Goal: Task Accomplishment & Management: Manage account settings

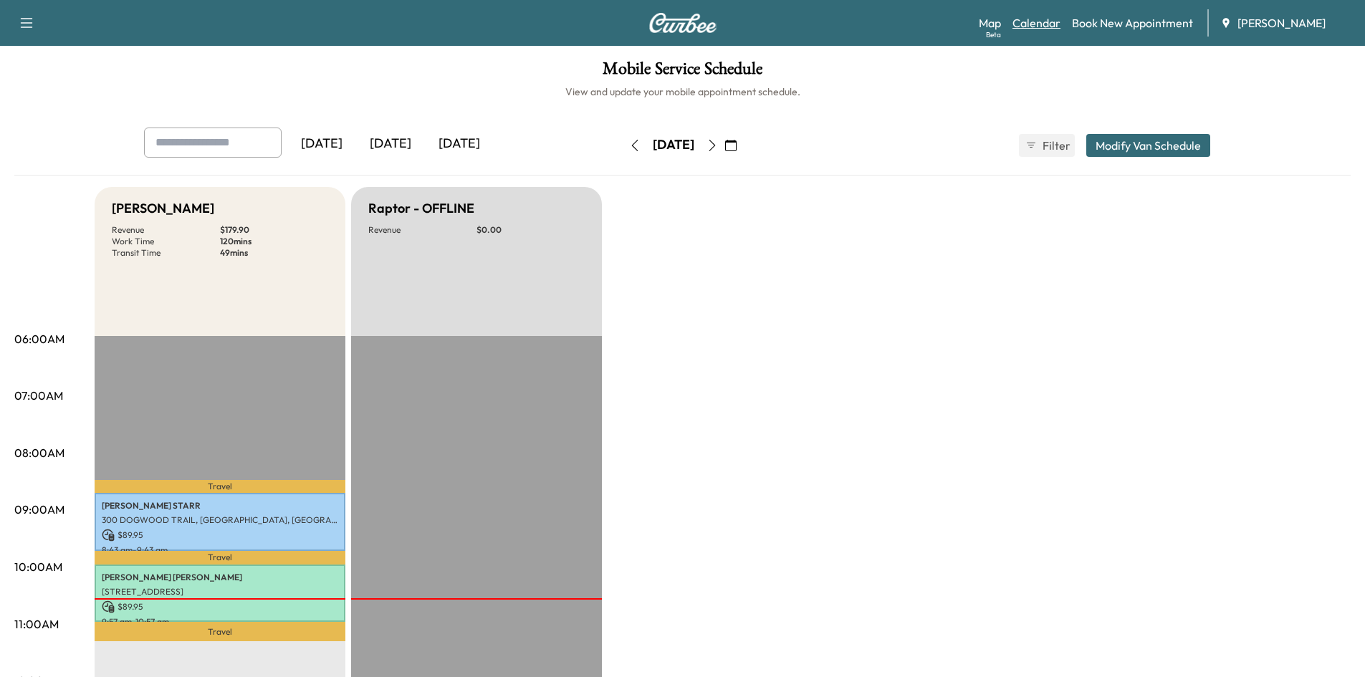
click at [1024, 29] on link "Calendar" at bounding box center [1036, 22] width 48 height 17
click at [737, 148] on icon "button" at bounding box center [730, 145] width 11 height 11
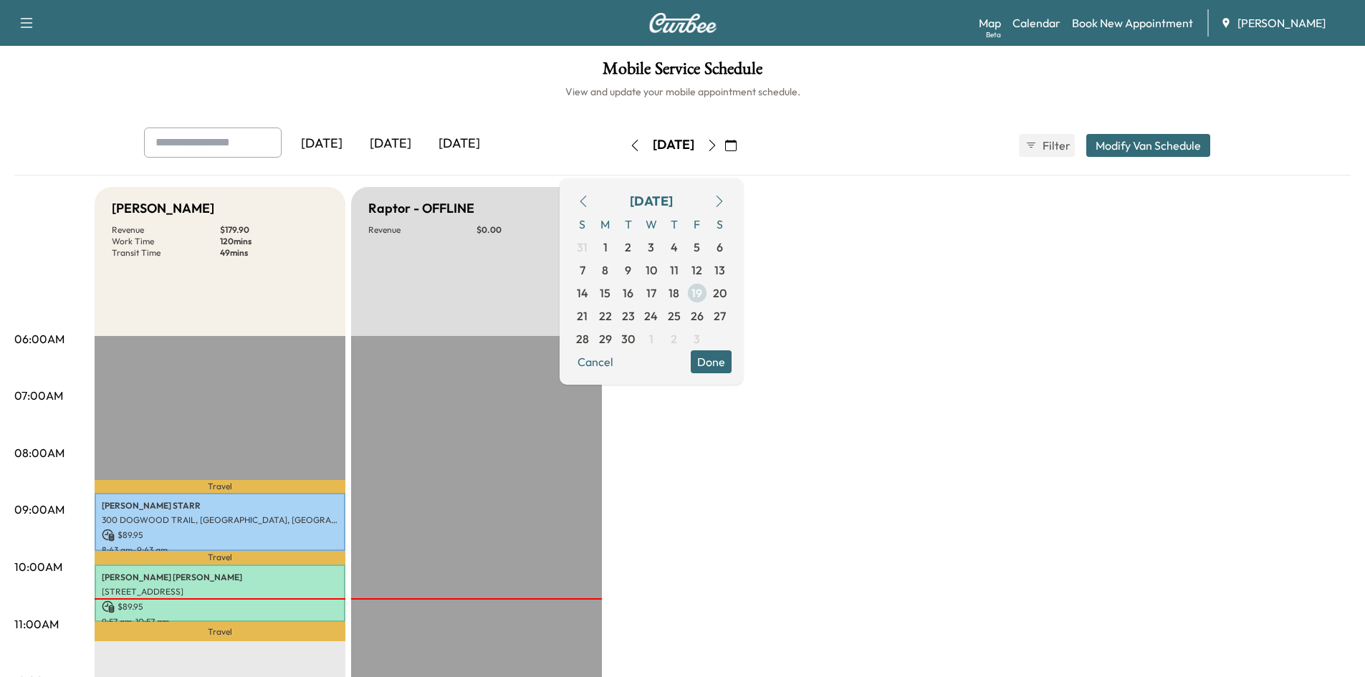
click at [702, 295] on span "19" at bounding box center [696, 292] width 11 height 17
click at [962, 86] on h6 "View and update your mobile appointment schedule." at bounding box center [682, 92] width 1336 height 14
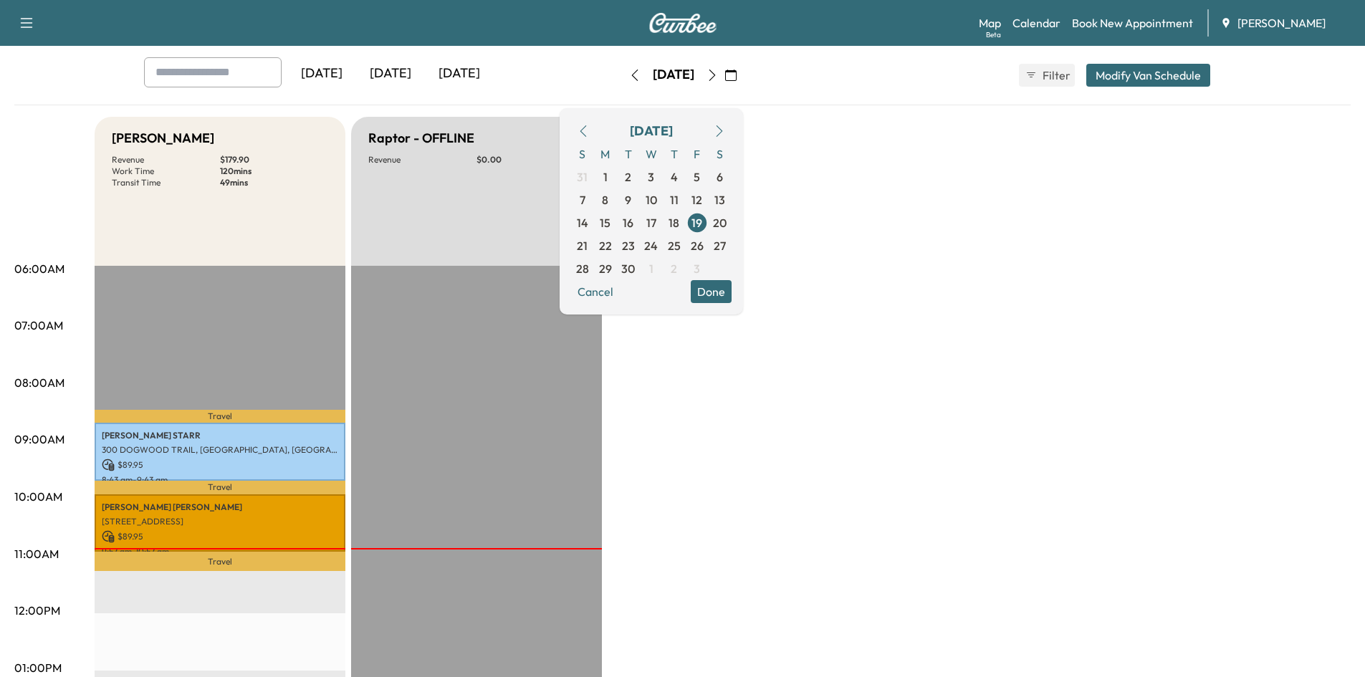
scroll to position [67, 0]
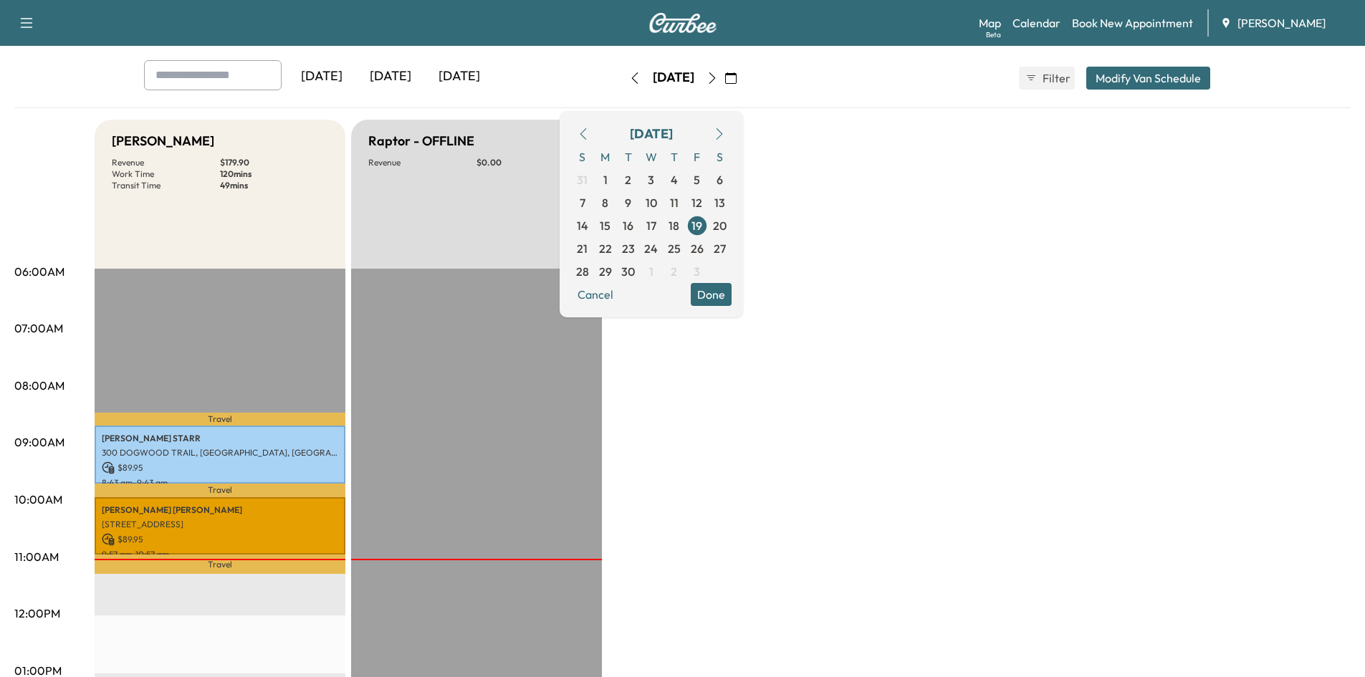
click at [589, 135] on icon "button" at bounding box center [583, 133] width 11 height 11
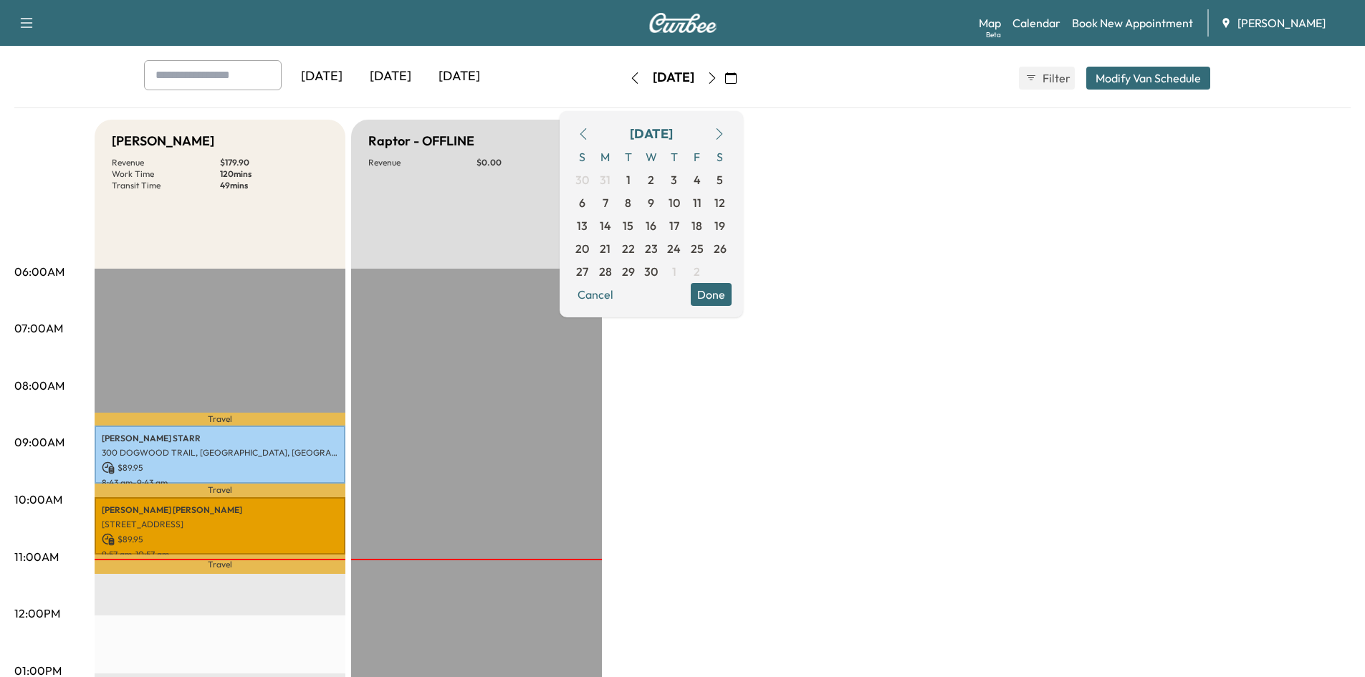
click at [589, 135] on icon "button" at bounding box center [583, 133] width 11 height 11
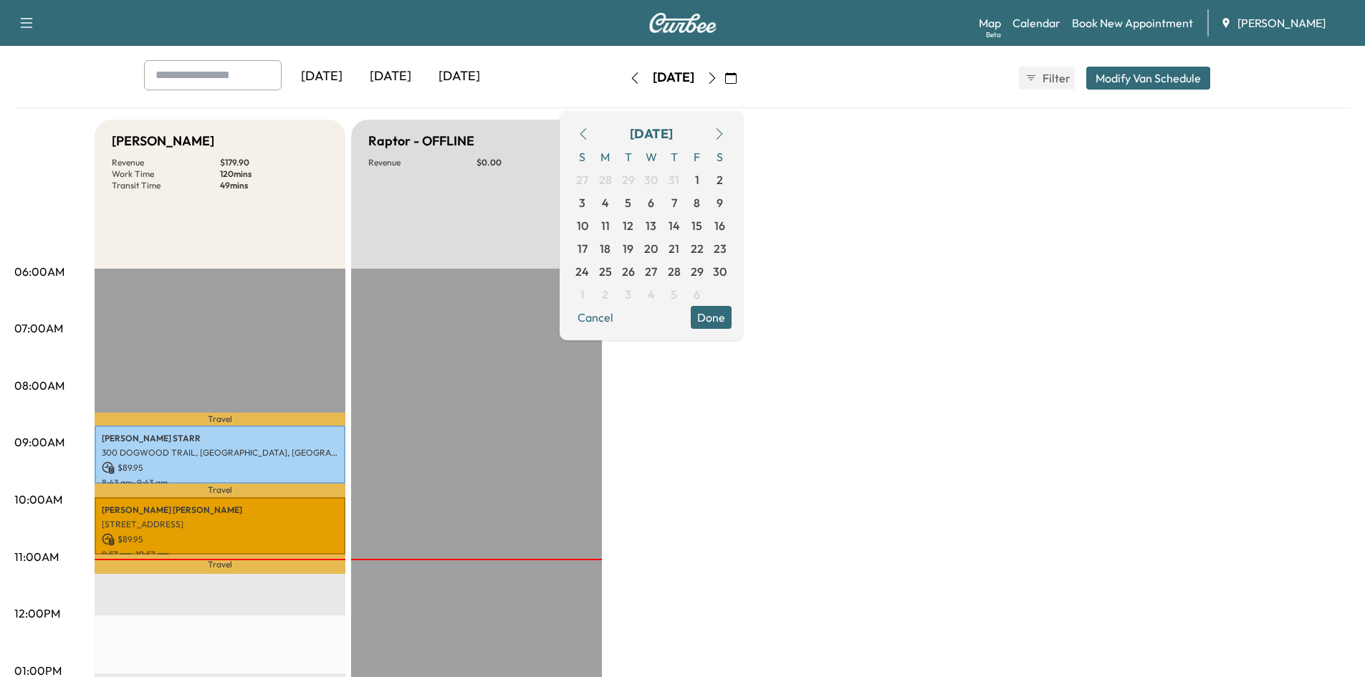
click at [589, 135] on icon "button" at bounding box center [583, 133] width 11 height 11
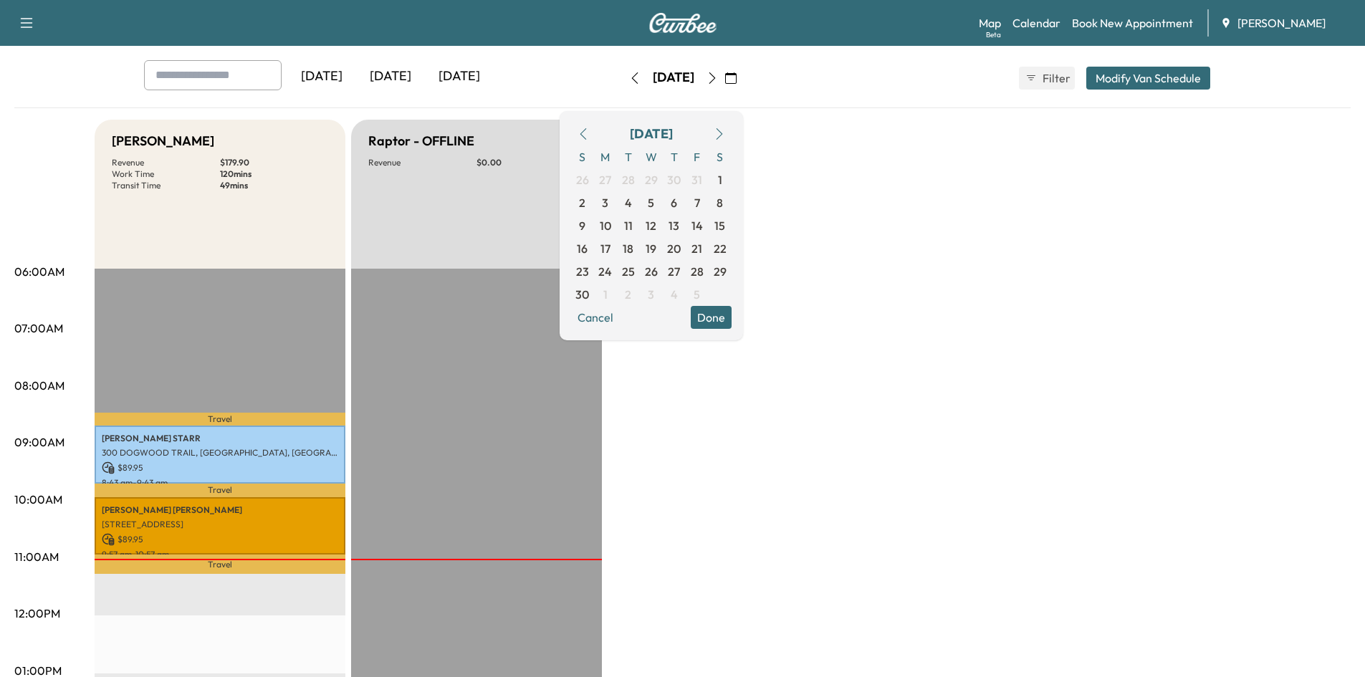
click at [589, 135] on icon "button" at bounding box center [583, 133] width 11 height 11
click at [610, 223] on span "13" at bounding box center [605, 225] width 11 height 17
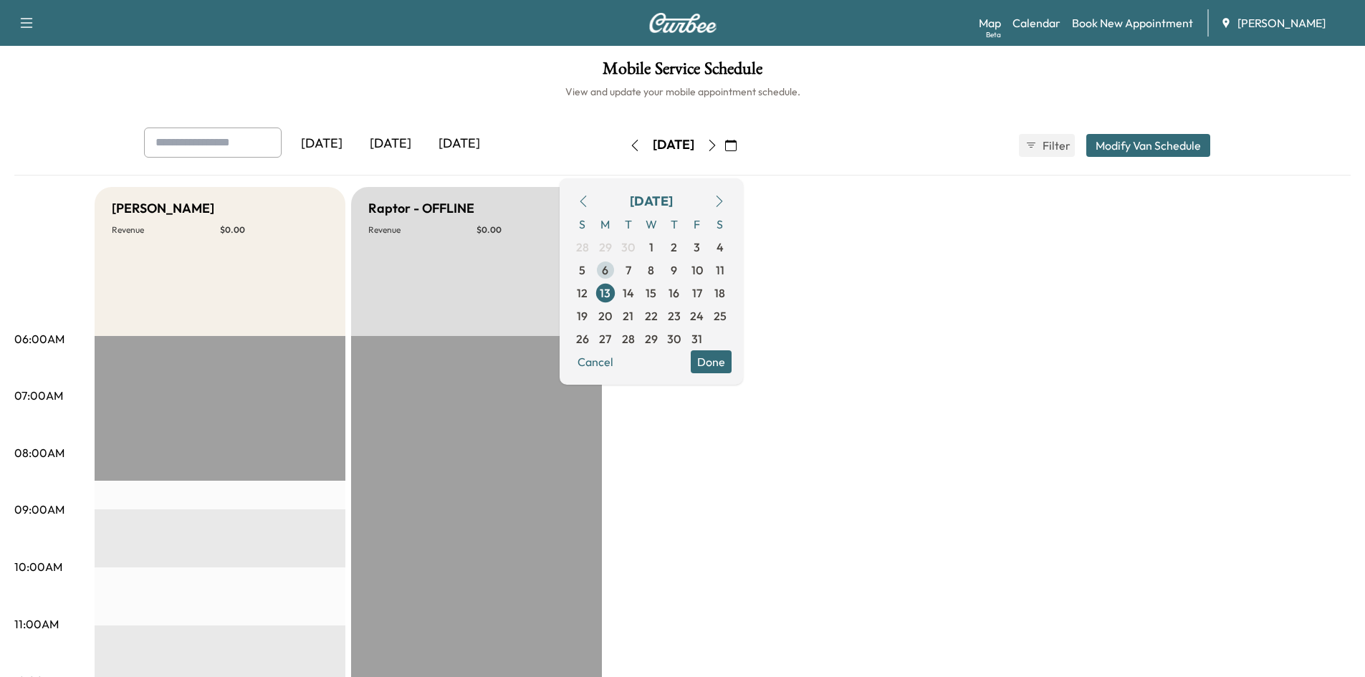
click at [608, 272] on span "6" at bounding box center [605, 270] width 6 height 17
click at [612, 320] on span "20" at bounding box center [605, 315] width 14 height 17
click at [617, 341] on span "27" at bounding box center [605, 338] width 23 height 23
click at [631, 269] on span "7" at bounding box center [629, 270] width 6 height 17
click at [640, 288] on span "14" at bounding box center [628, 293] width 23 height 23
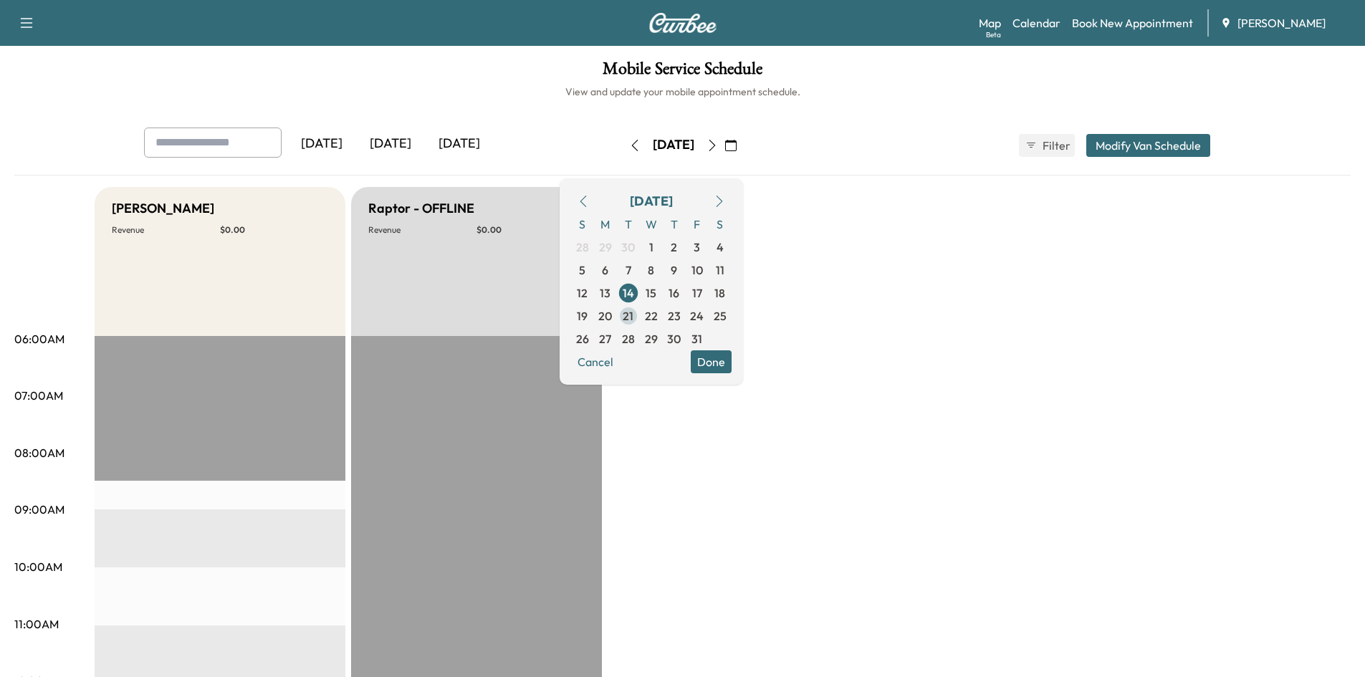
click at [633, 315] on span "21" at bounding box center [628, 315] width 11 height 17
click at [635, 340] on span "28" at bounding box center [628, 338] width 13 height 17
click at [677, 246] on span "2" at bounding box center [674, 247] width 6 height 17
click at [679, 287] on span "16" at bounding box center [674, 292] width 11 height 17
click at [681, 338] on span "30" at bounding box center [674, 338] width 14 height 17
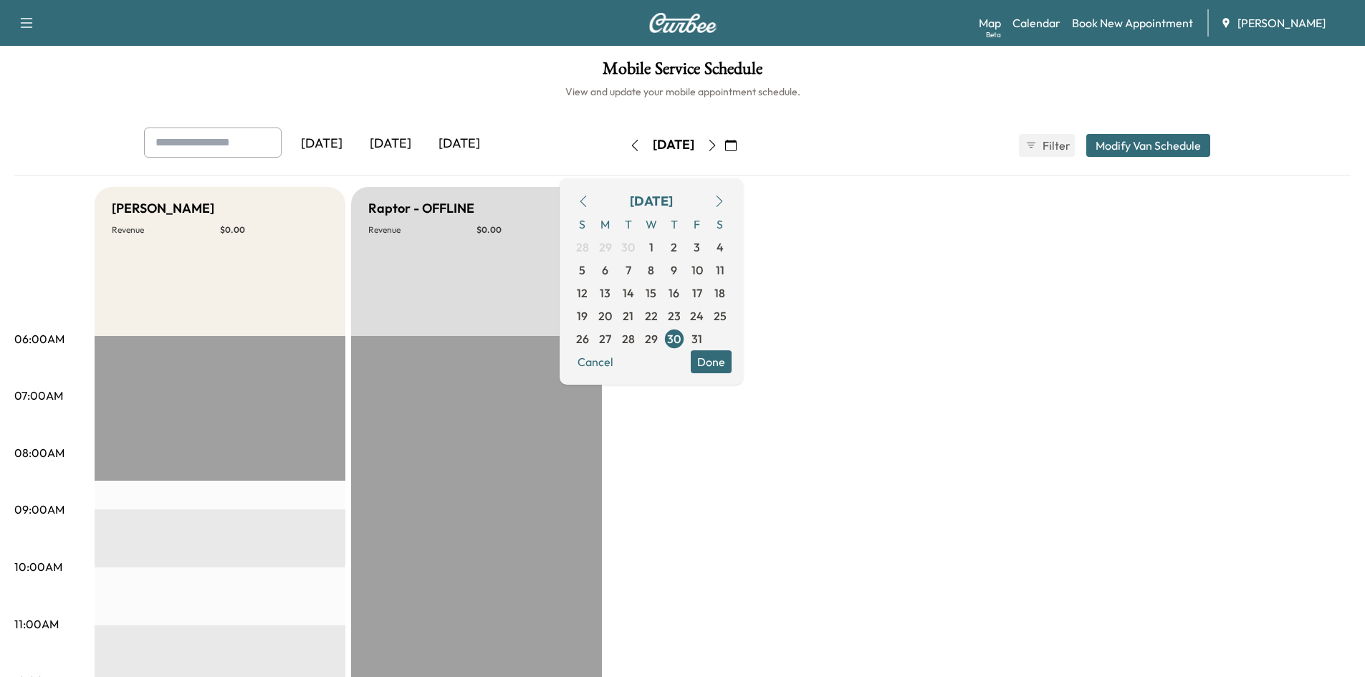
click at [718, 143] on icon "button" at bounding box center [711, 145] width 11 height 11
click at [700, 250] on span "3" at bounding box center [697, 247] width 6 height 17
click at [702, 291] on span "17" at bounding box center [697, 292] width 10 height 17
click at [718, 145] on icon "button" at bounding box center [711, 145] width 11 height 11
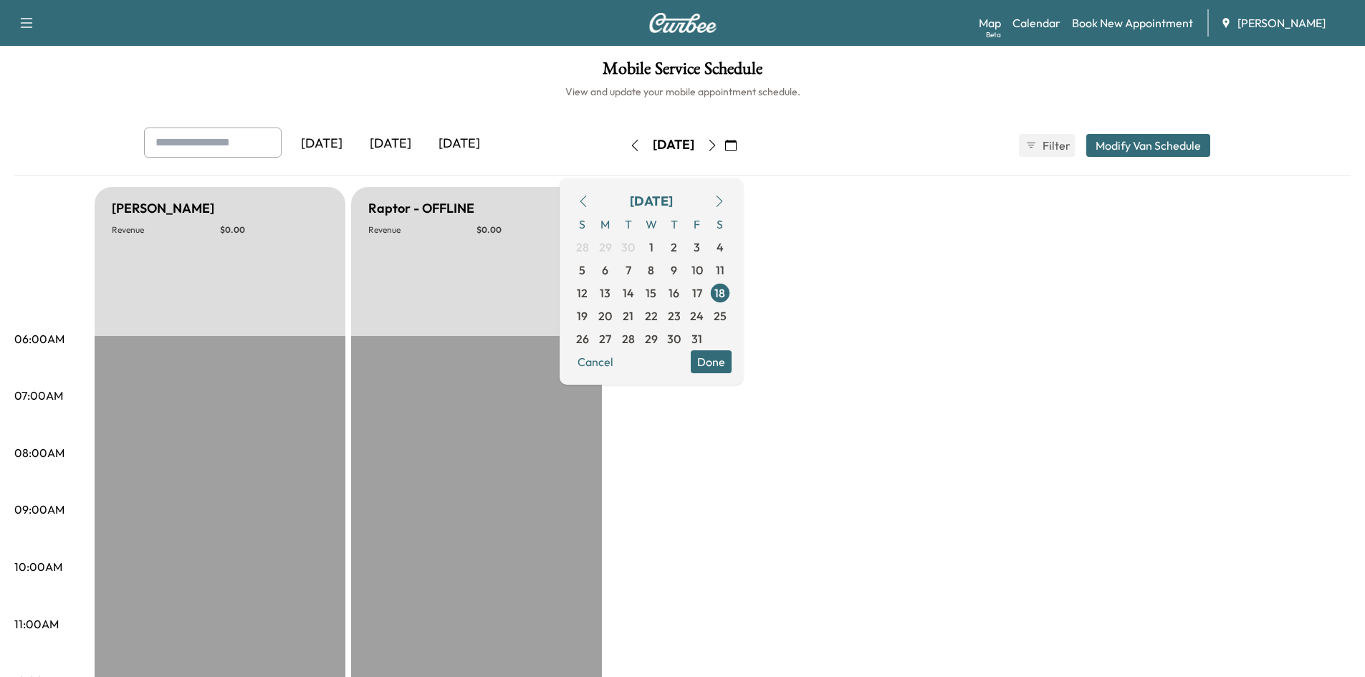
click at [724, 144] on button "button" at bounding box center [712, 145] width 24 height 23
click at [718, 142] on icon "button" at bounding box center [711, 145] width 11 height 11
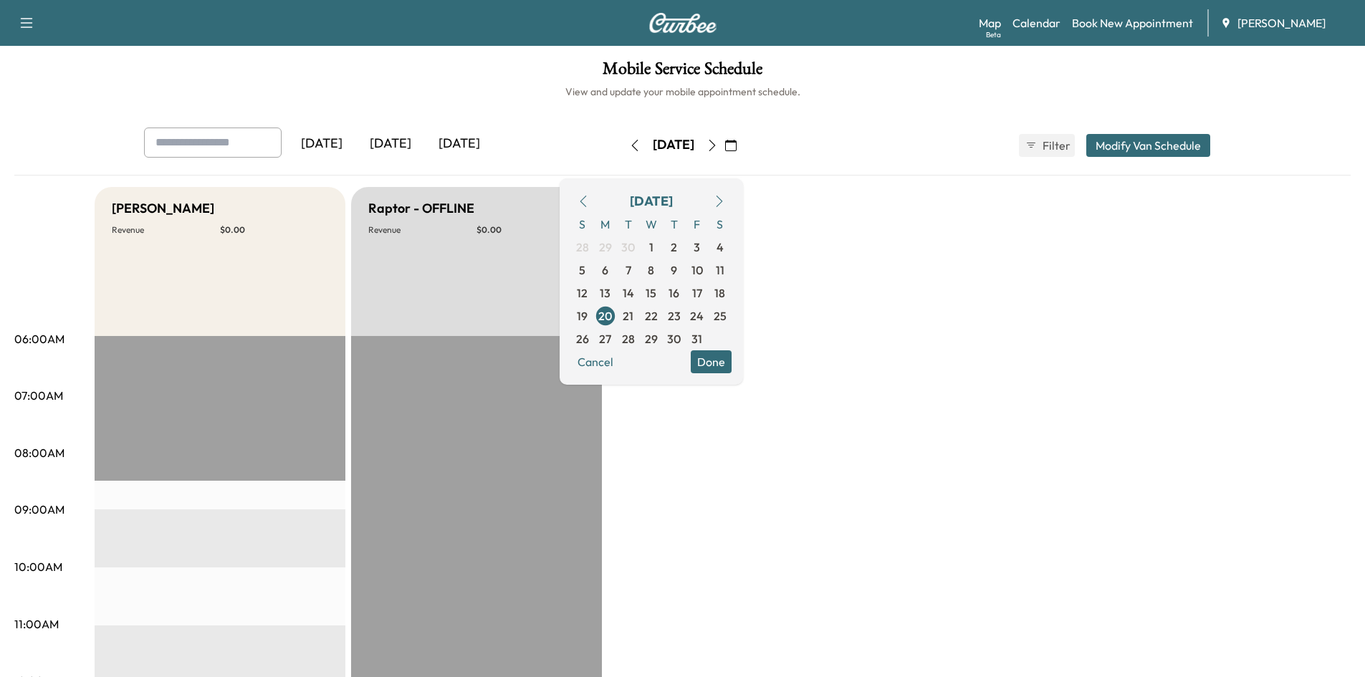
click at [725, 199] on icon "button" at bounding box center [719, 201] width 11 height 11
click at [700, 269] on span "7" at bounding box center [697, 270] width 6 height 17
click at [703, 291] on span "14" at bounding box center [696, 292] width 11 height 17
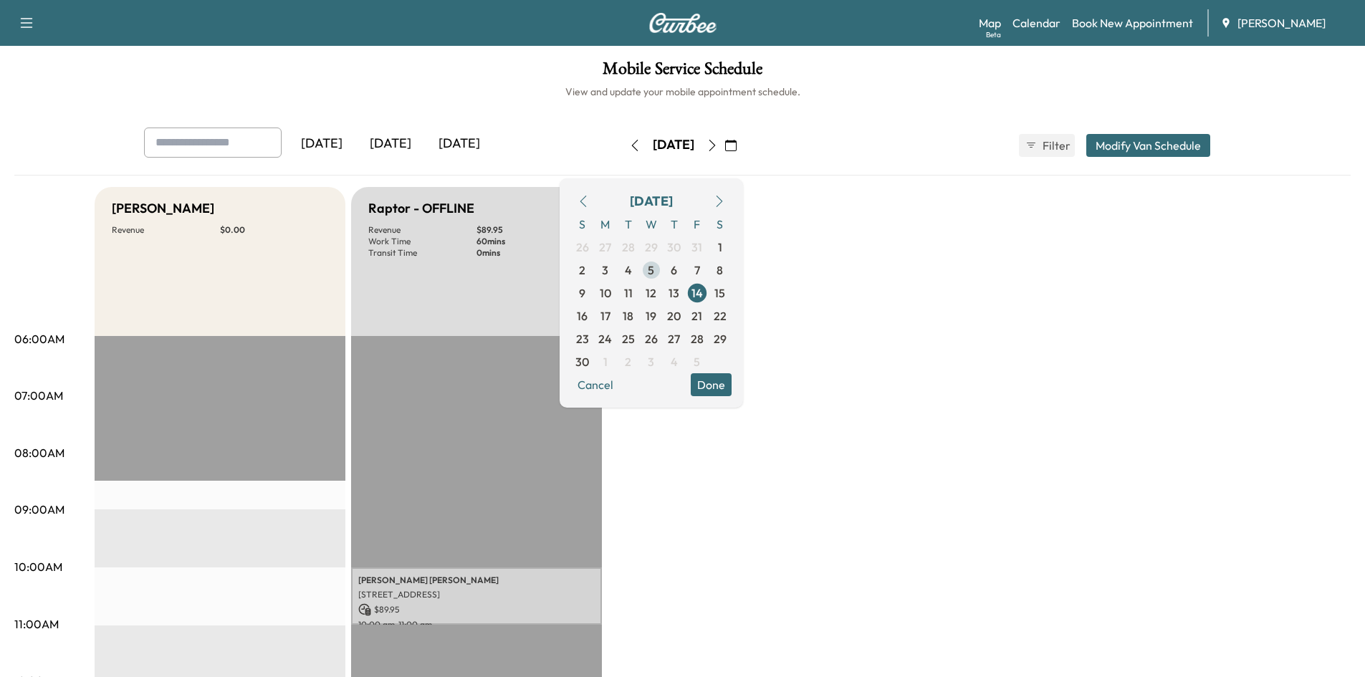
click at [663, 271] on span "5" at bounding box center [651, 270] width 23 height 23
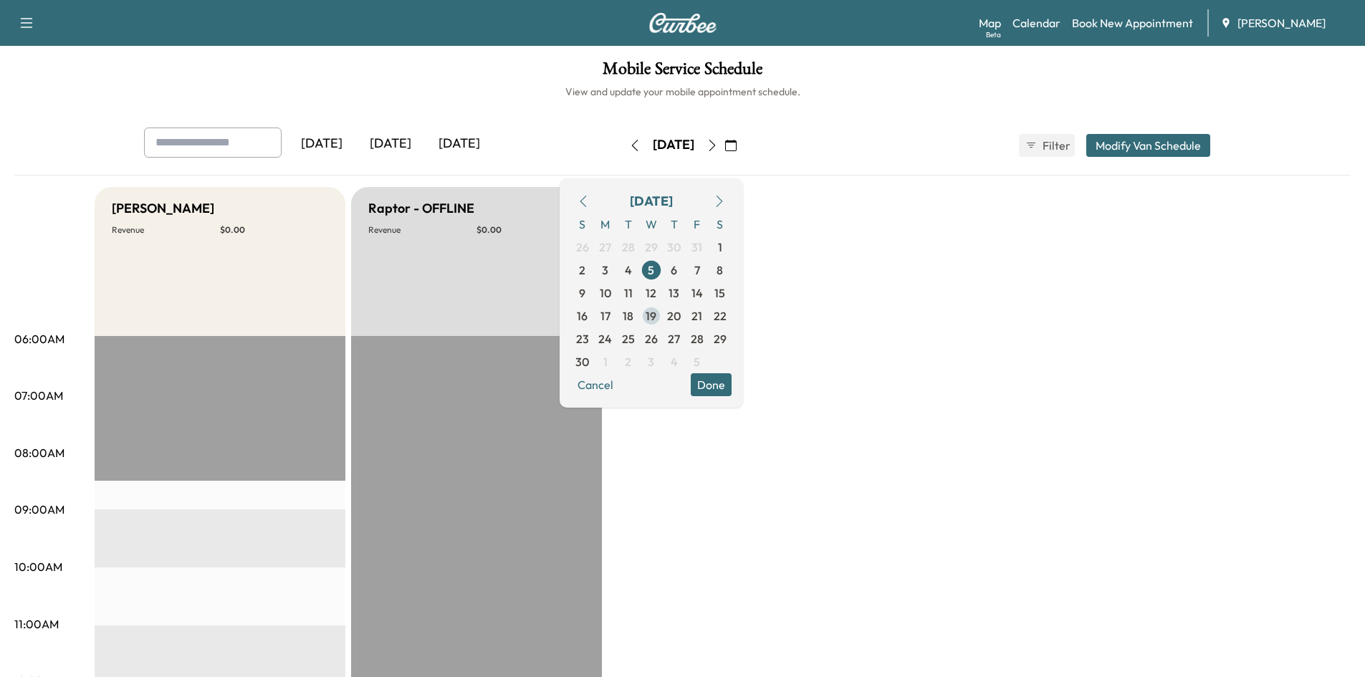
click at [656, 318] on span "19" at bounding box center [651, 315] width 11 height 17
click at [617, 265] on span "3" at bounding box center [605, 270] width 23 height 23
click at [611, 294] on span "10" at bounding box center [605, 292] width 11 height 17
click at [617, 317] on span "17" at bounding box center [605, 316] width 23 height 23
click at [725, 196] on icon "button" at bounding box center [719, 201] width 11 height 11
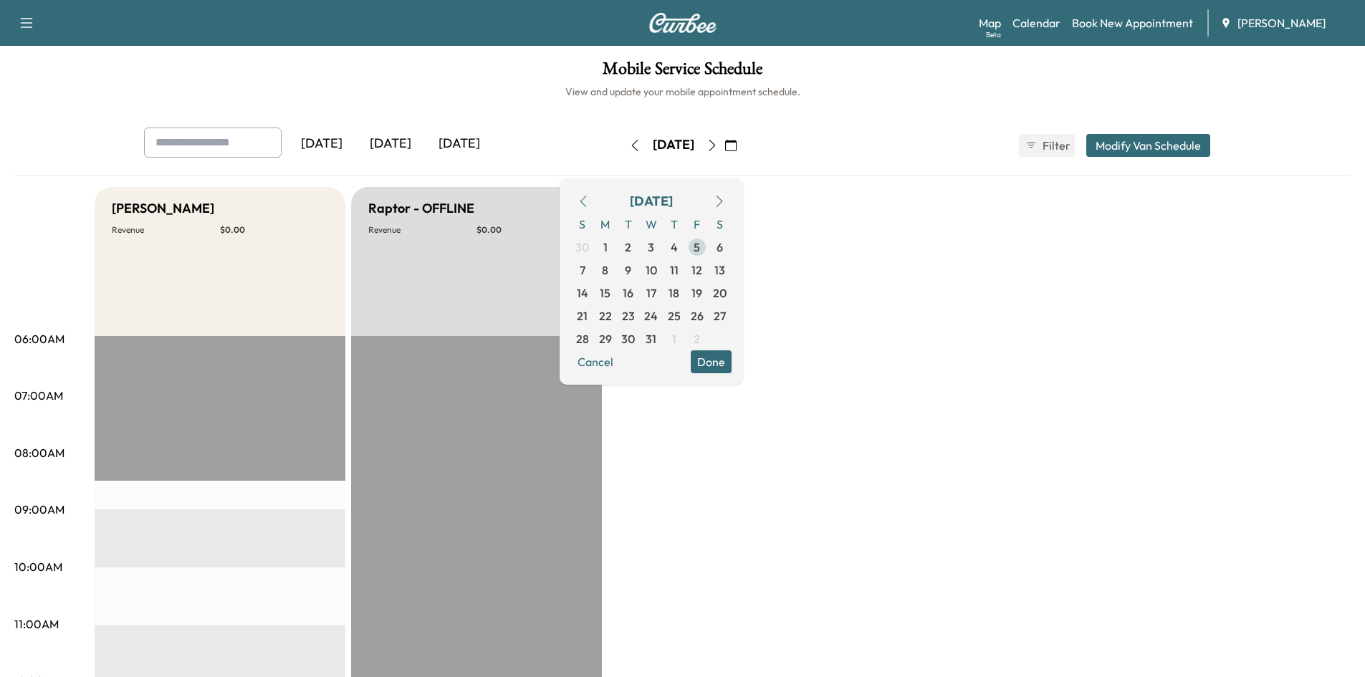
click at [700, 244] on span "5" at bounding box center [697, 247] width 6 height 17
click at [654, 251] on span "3" at bounding box center [651, 247] width 6 height 17
click at [656, 297] on span "17" at bounding box center [651, 292] width 10 height 17
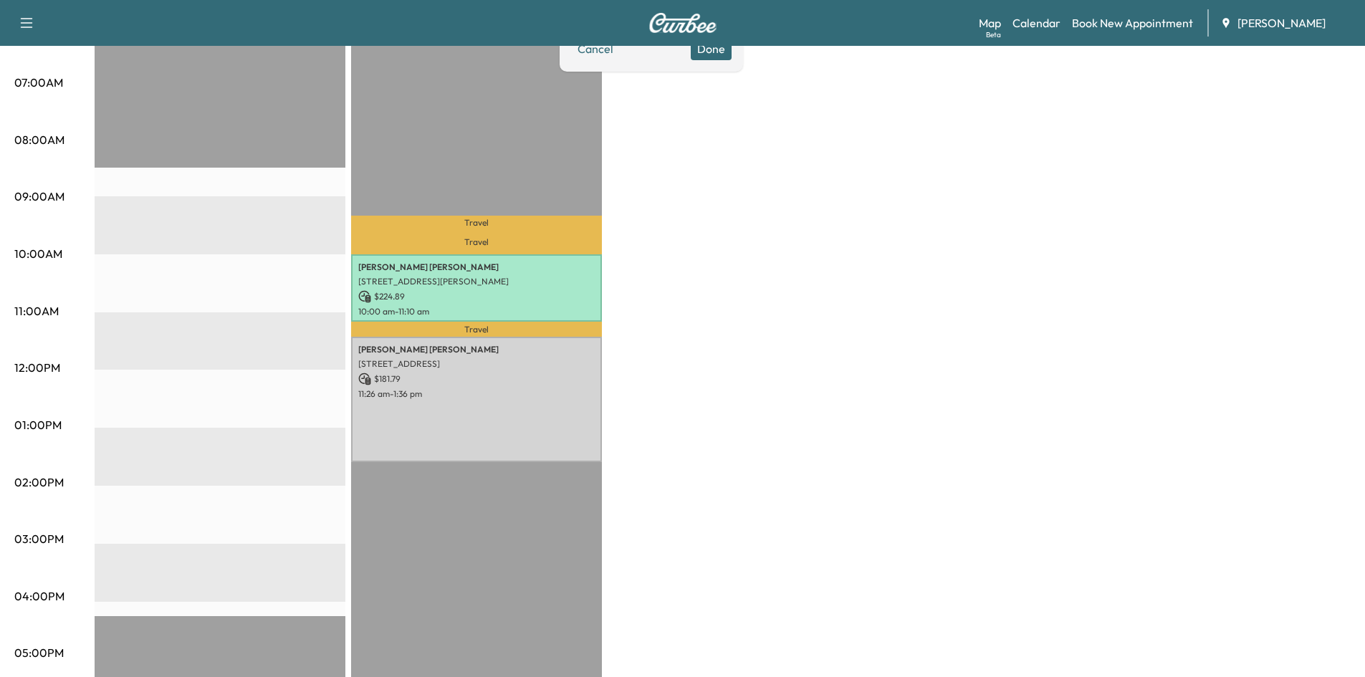
scroll to position [330, 0]
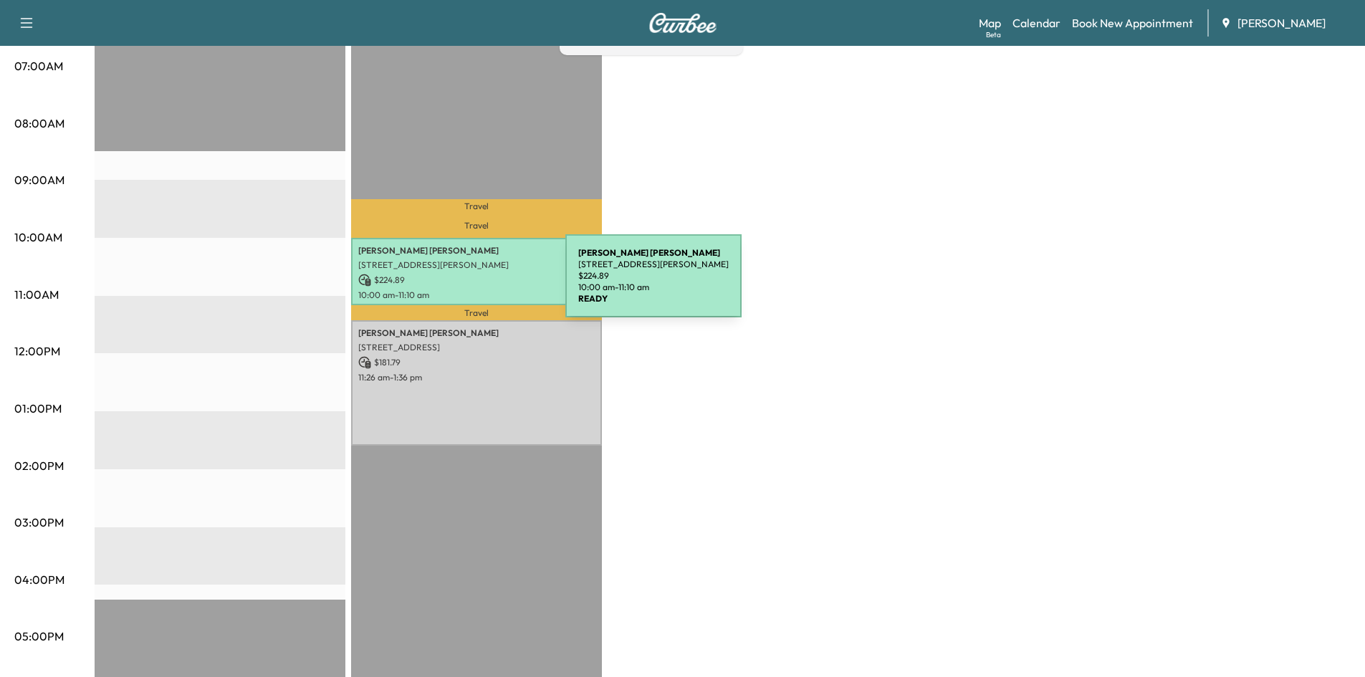
click at [458, 284] on div "[PERSON_NAME] [STREET_ADDRESS][PERSON_NAME] $ 224.89 10:00 am - 11:10 am" at bounding box center [476, 271] width 251 height 67
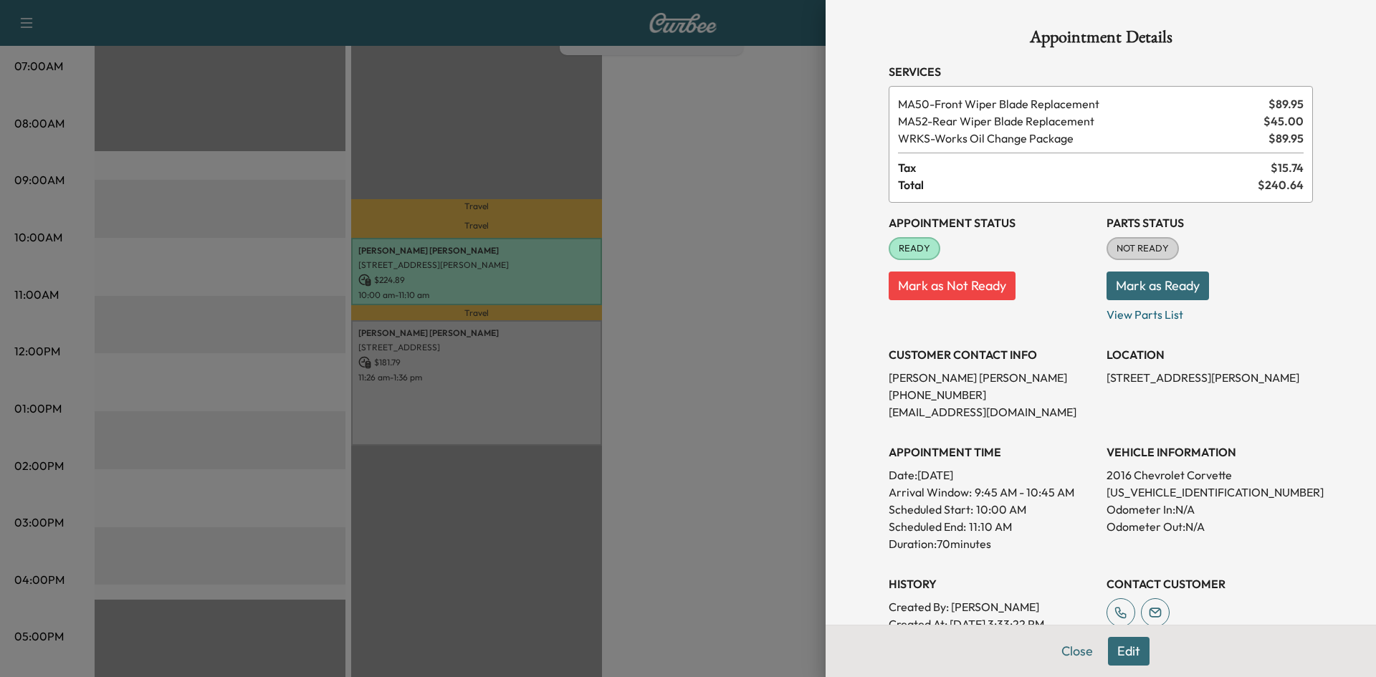
click at [1065, 651] on div "Appointment Details Services MA50 - Front Wiper Blade Replacement $ 89.95 MA52 …" at bounding box center [1100, 432] width 459 height 865
click at [1059, 648] on button "Close" at bounding box center [1077, 651] width 50 height 29
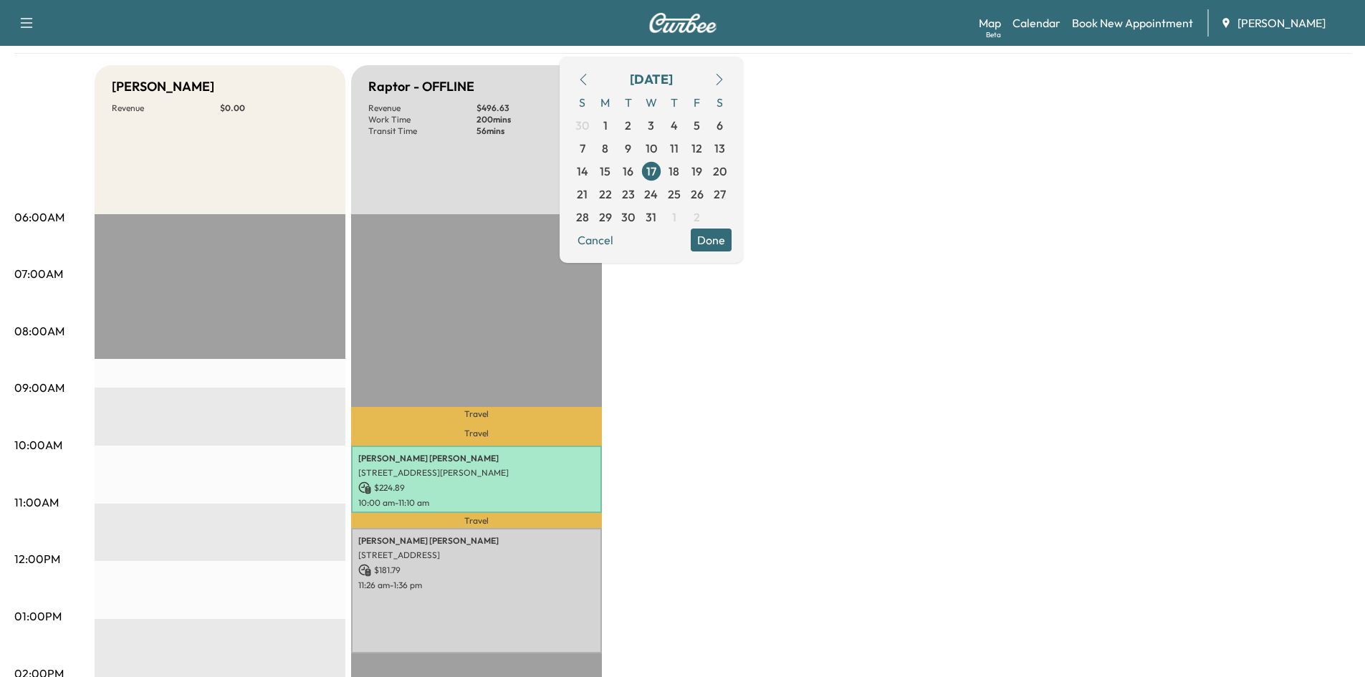
scroll to position [1, 0]
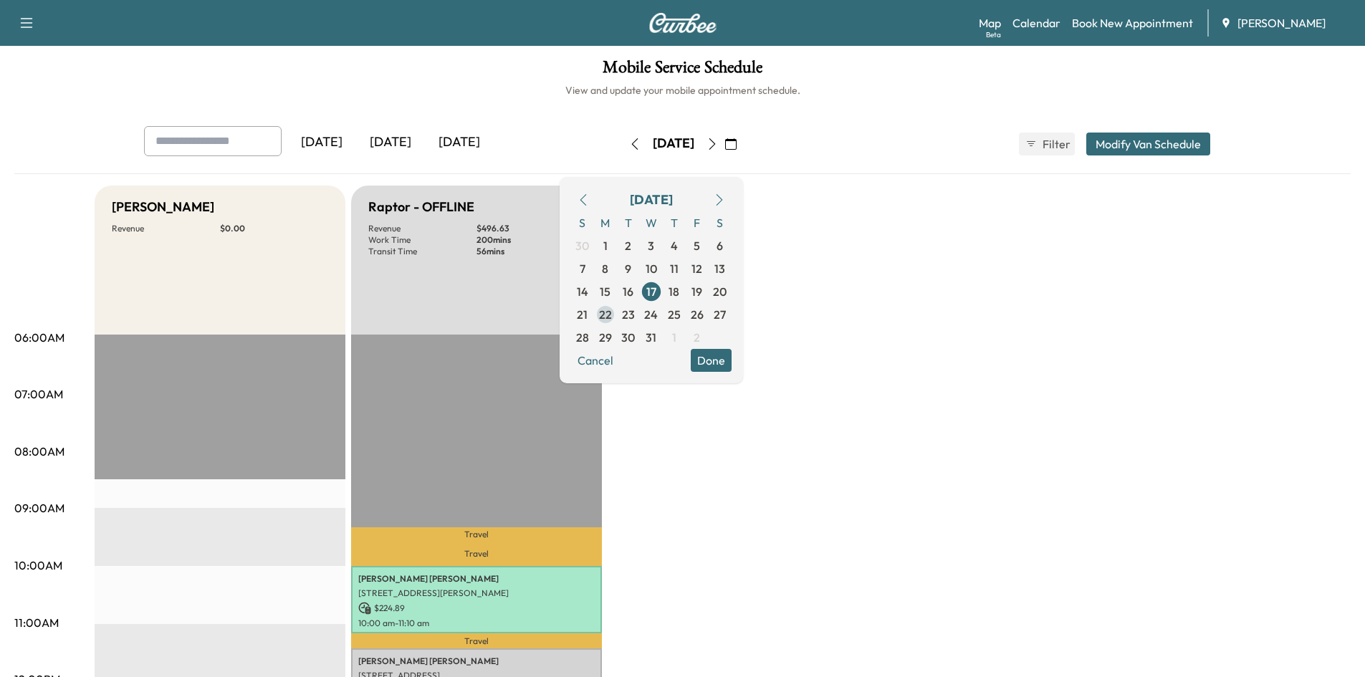
click at [612, 317] on span "22" at bounding box center [605, 314] width 13 height 17
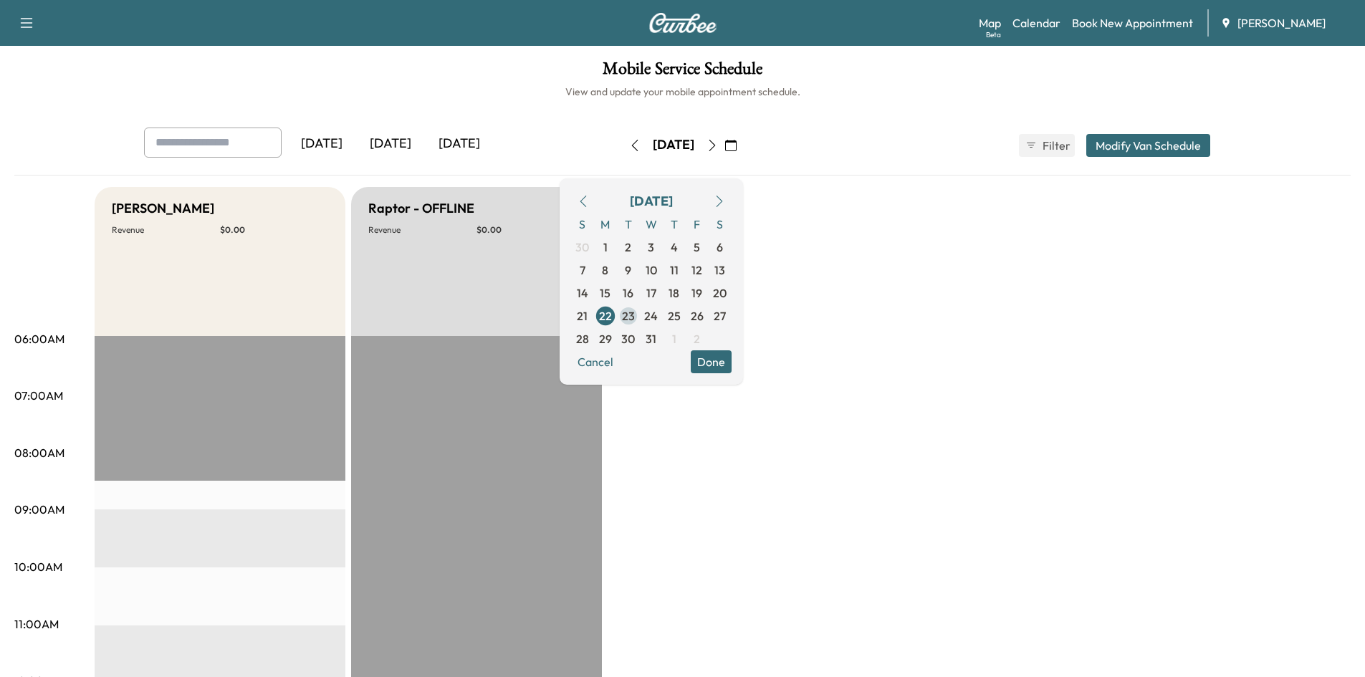
click at [635, 315] on span "23" at bounding box center [628, 315] width 13 height 17
click at [658, 318] on span "24" at bounding box center [651, 315] width 14 height 17
click at [612, 341] on span "29" at bounding box center [605, 338] width 13 height 17
click at [635, 338] on span "30" at bounding box center [628, 338] width 14 height 17
click at [663, 337] on span "31" at bounding box center [651, 338] width 23 height 23
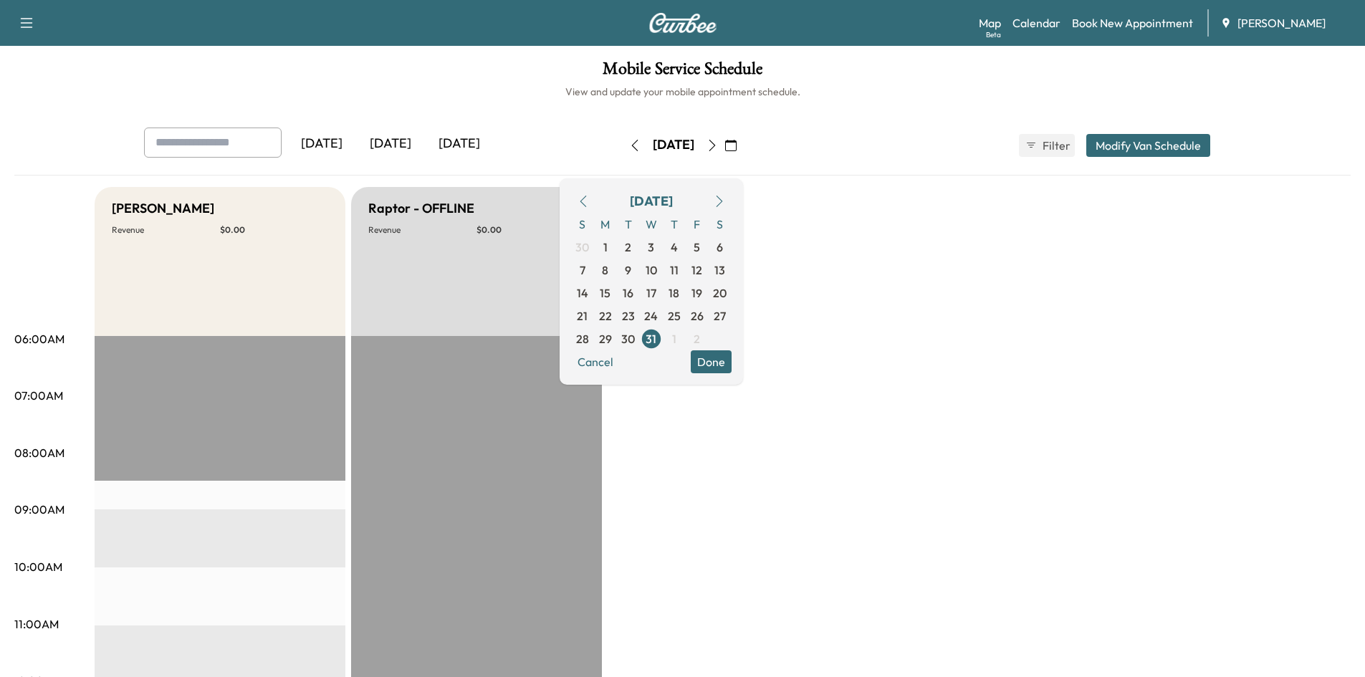
click at [732, 363] on button "Done" at bounding box center [711, 361] width 41 height 23
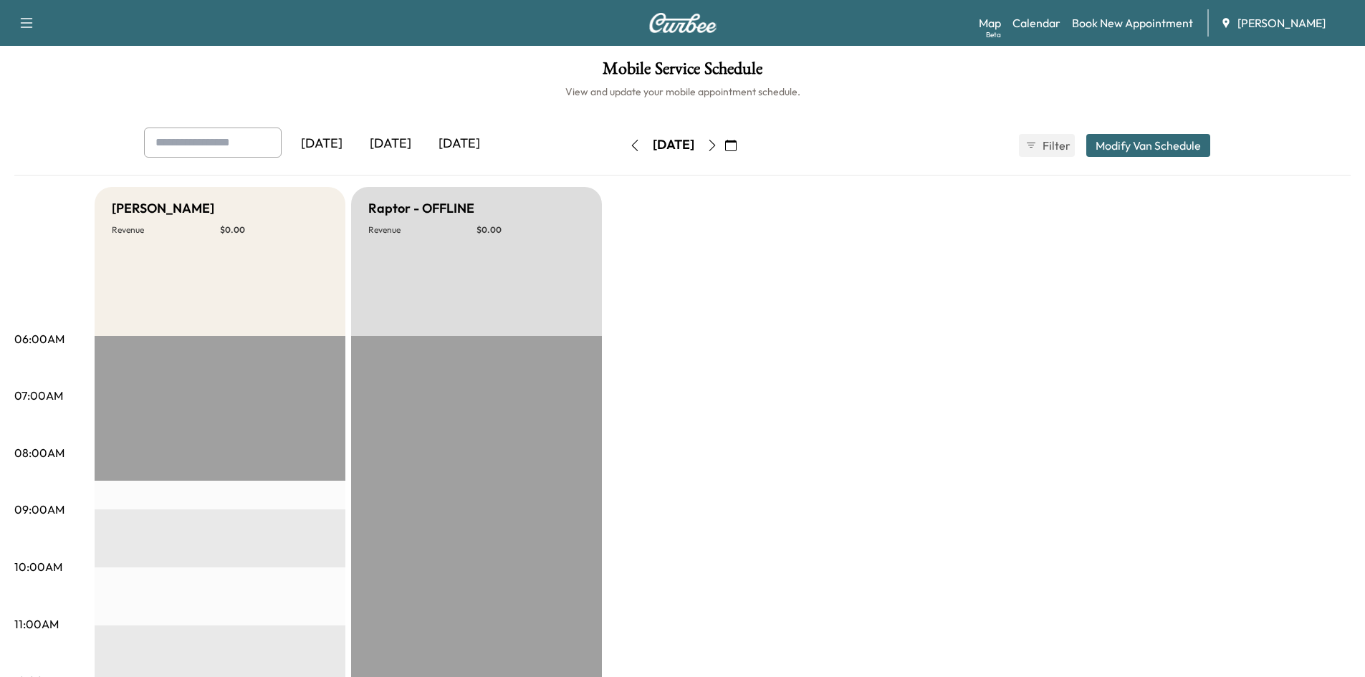
drag, startPoint x: 742, startPoint y: 143, endPoint x: 759, endPoint y: 187, distance: 47.0
click at [718, 146] on icon "button" at bounding box center [711, 145] width 11 height 11
click at [718, 148] on icon "button" at bounding box center [711, 145] width 11 height 11
click at [743, 148] on button "button" at bounding box center [731, 145] width 24 height 23
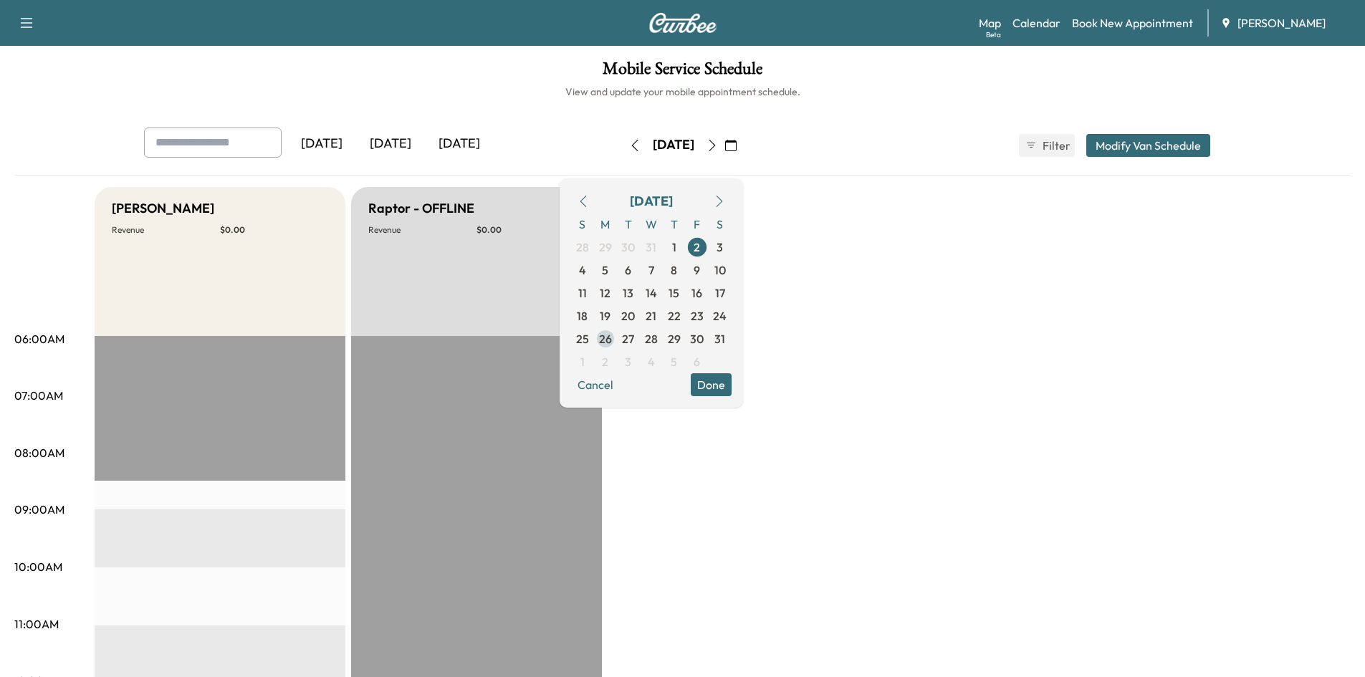
click at [612, 341] on span "26" at bounding box center [605, 338] width 13 height 17
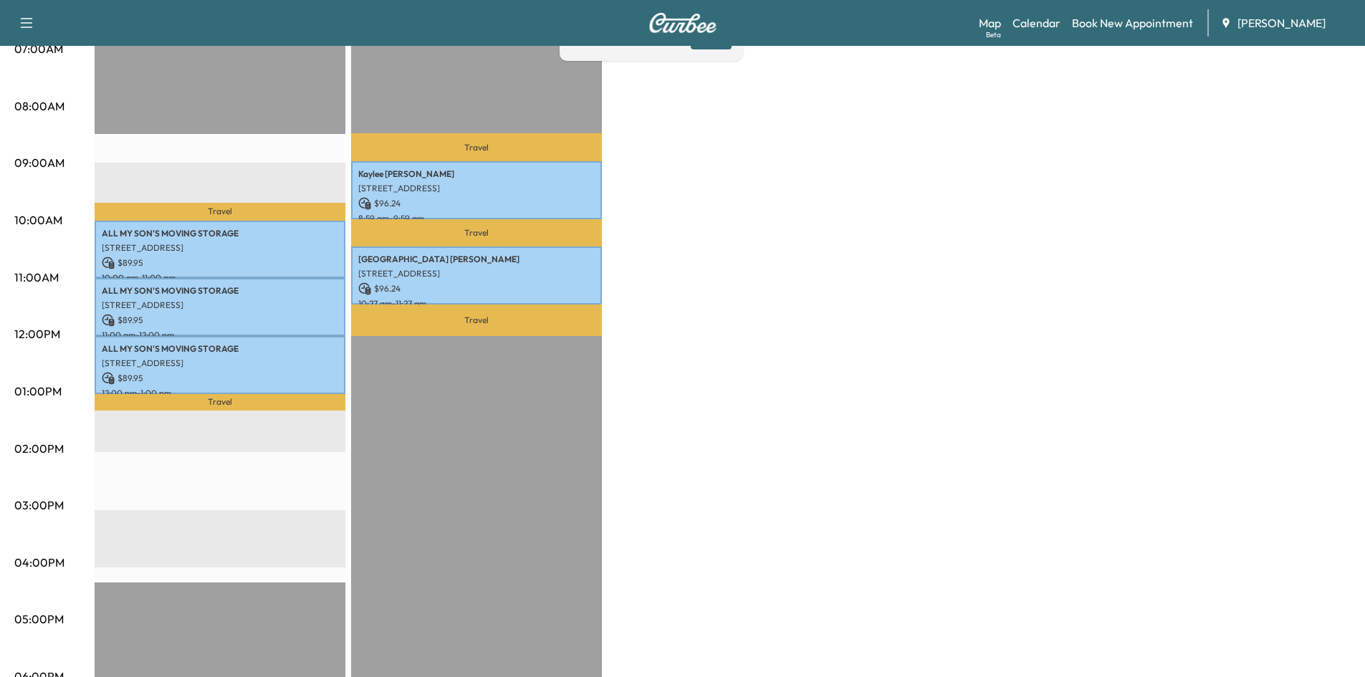
scroll to position [355, 0]
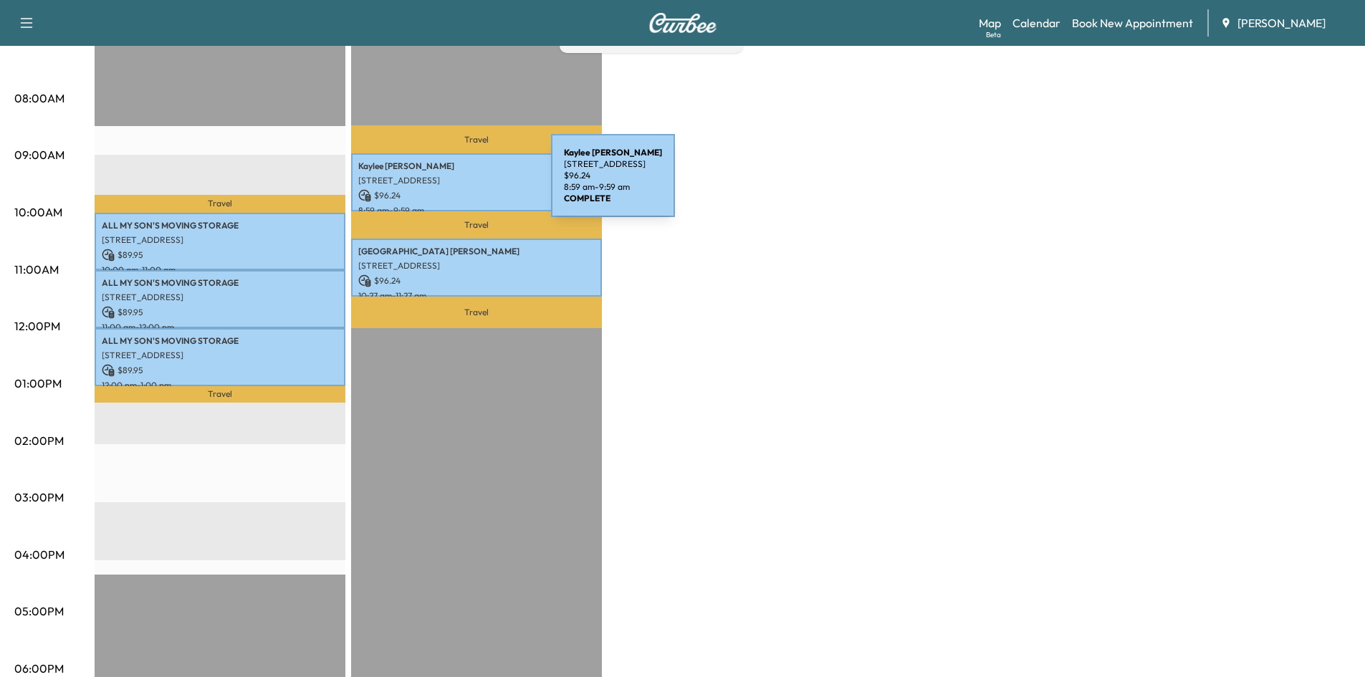
click at [444, 184] on p "[STREET_ADDRESS]" at bounding box center [476, 180] width 236 height 11
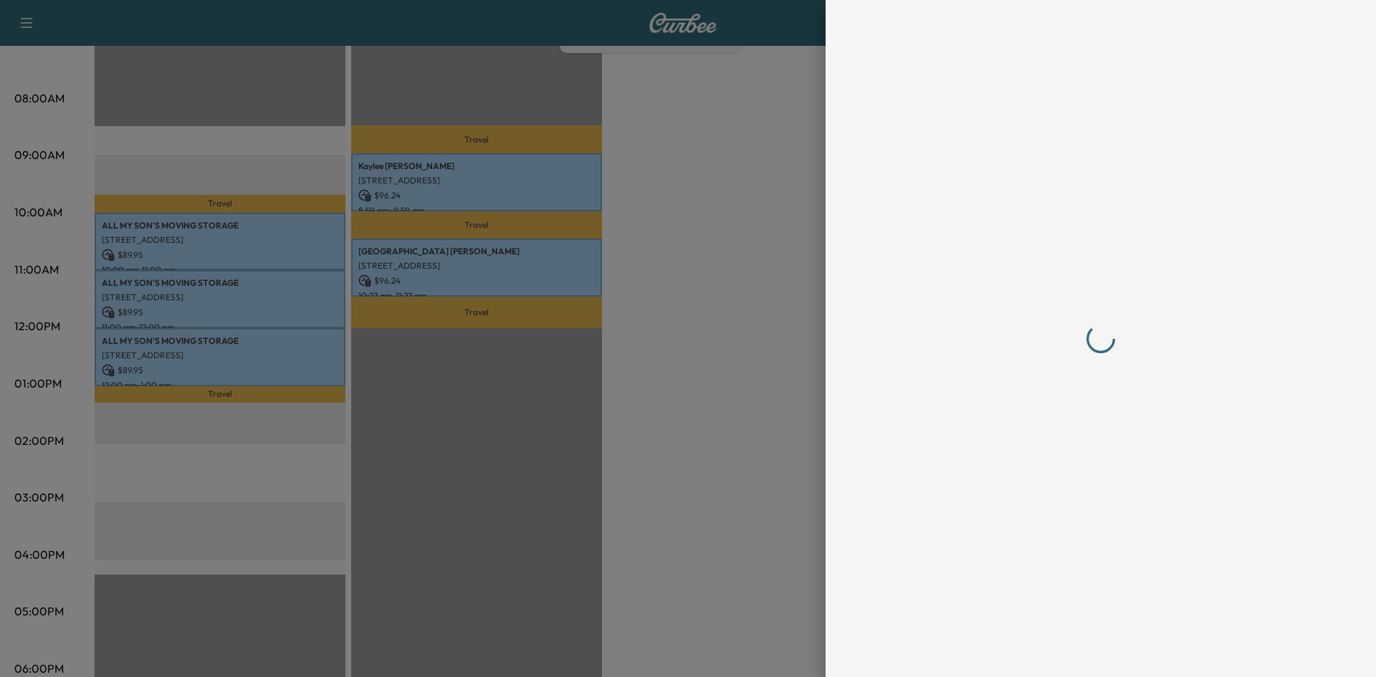
click at [444, 184] on div at bounding box center [688, 338] width 1376 height 677
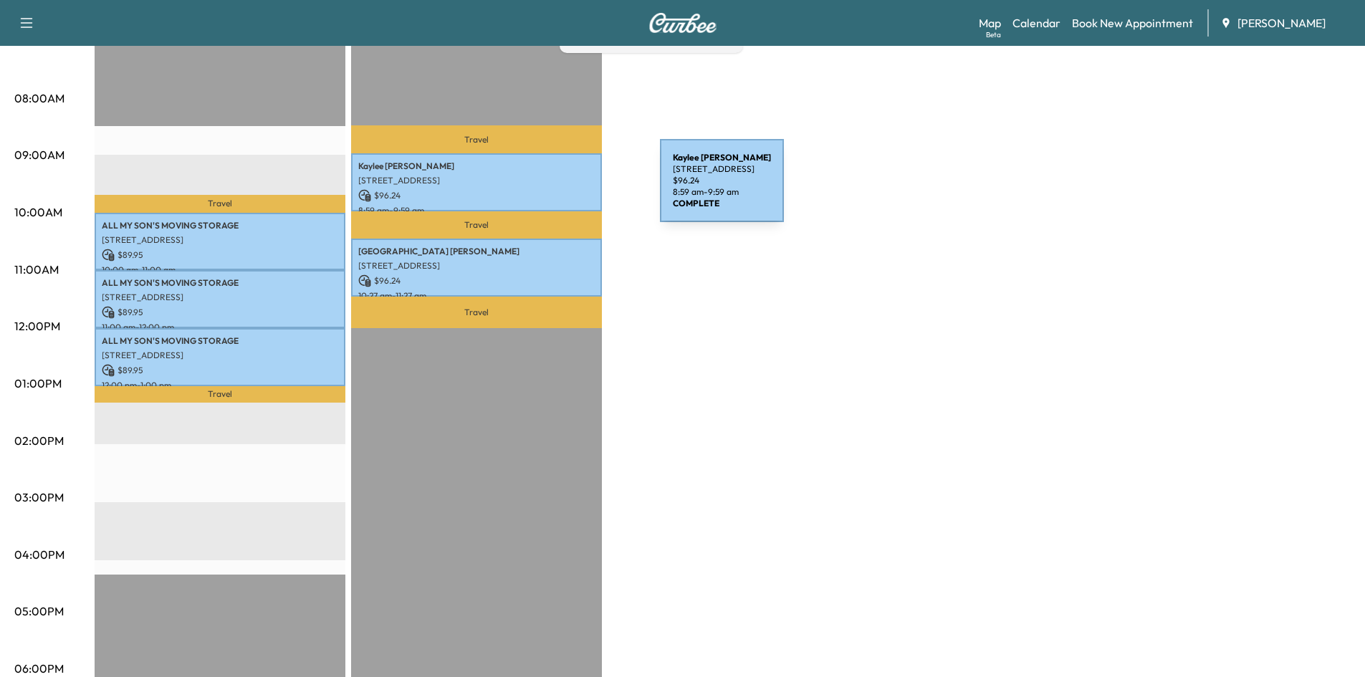
click at [552, 189] on p "$ 96.24" at bounding box center [476, 195] width 236 height 13
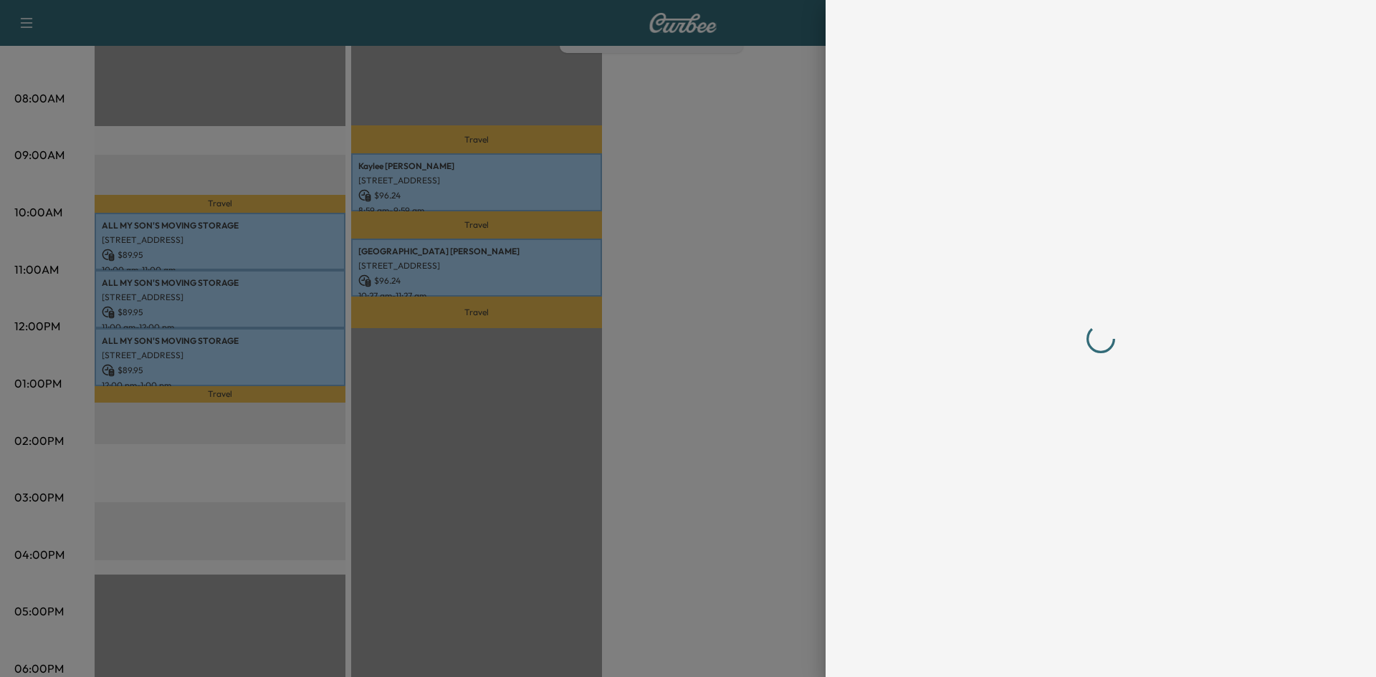
click at [552, 189] on div at bounding box center [688, 338] width 1376 height 677
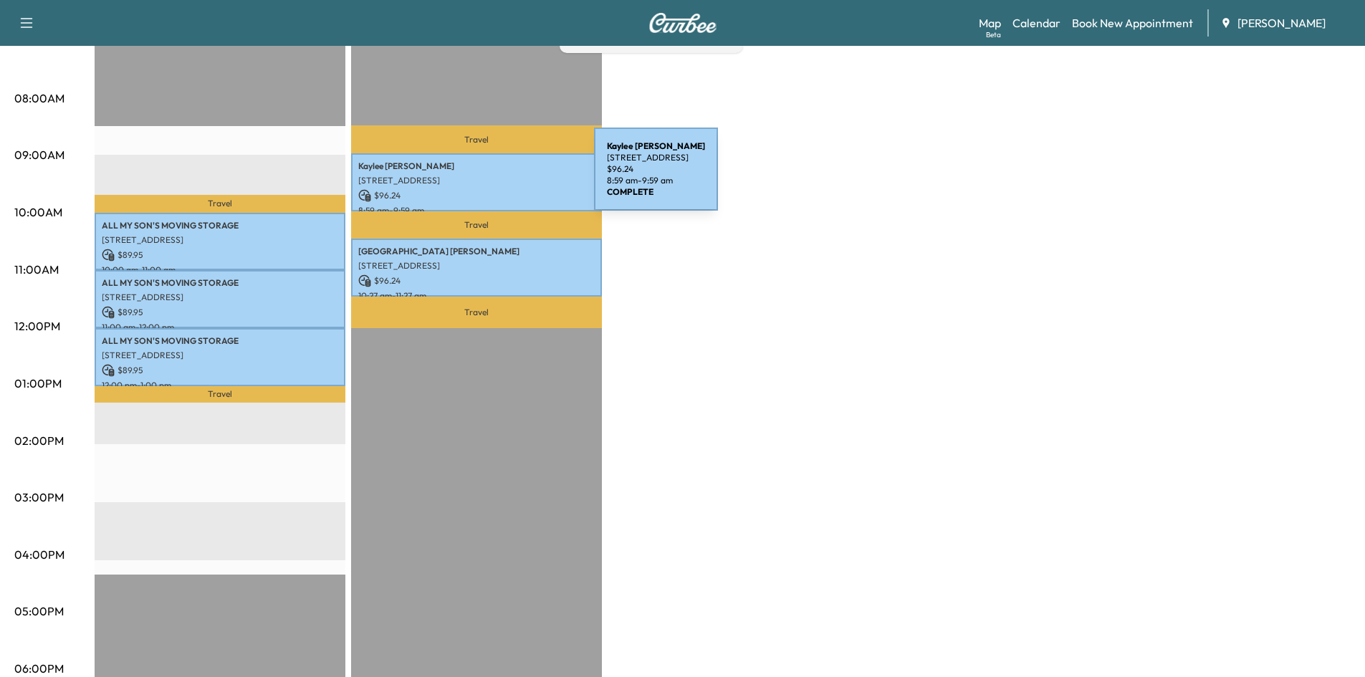
click at [487, 178] on p "[STREET_ADDRESS]" at bounding box center [476, 180] width 236 height 11
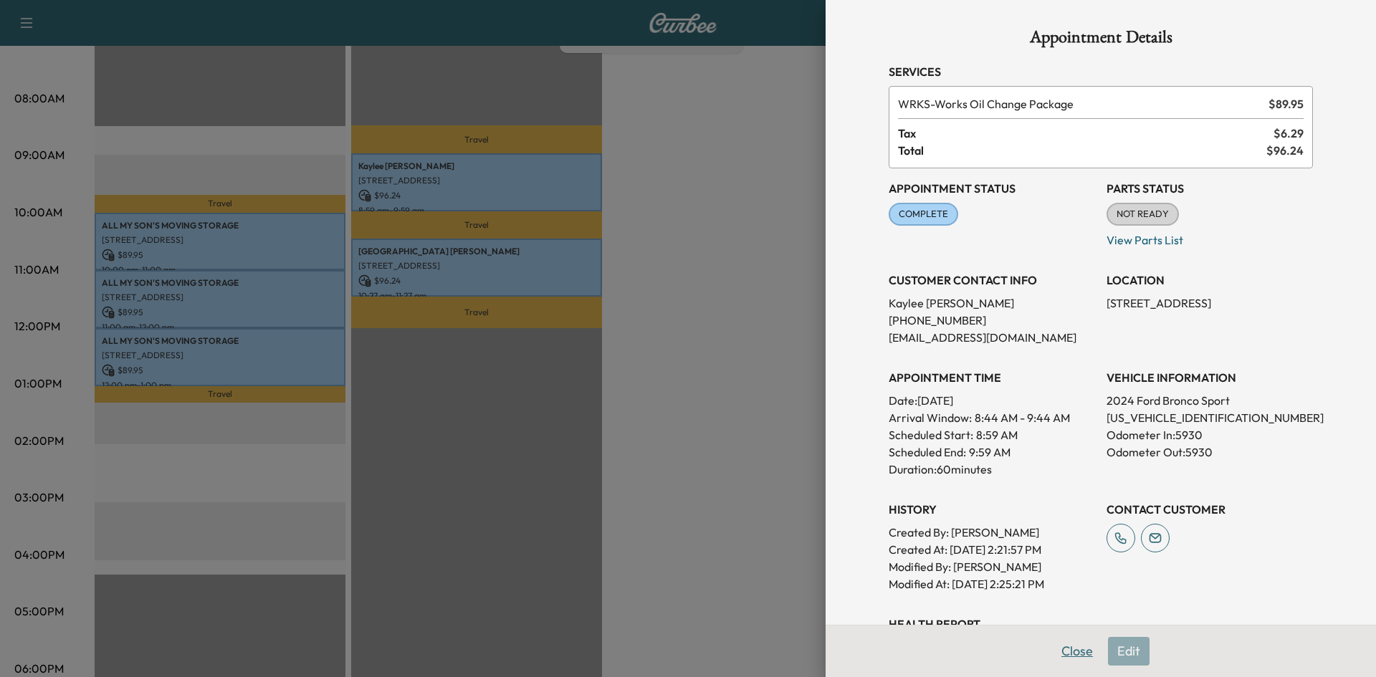
click at [1069, 647] on button "Close" at bounding box center [1077, 651] width 50 height 29
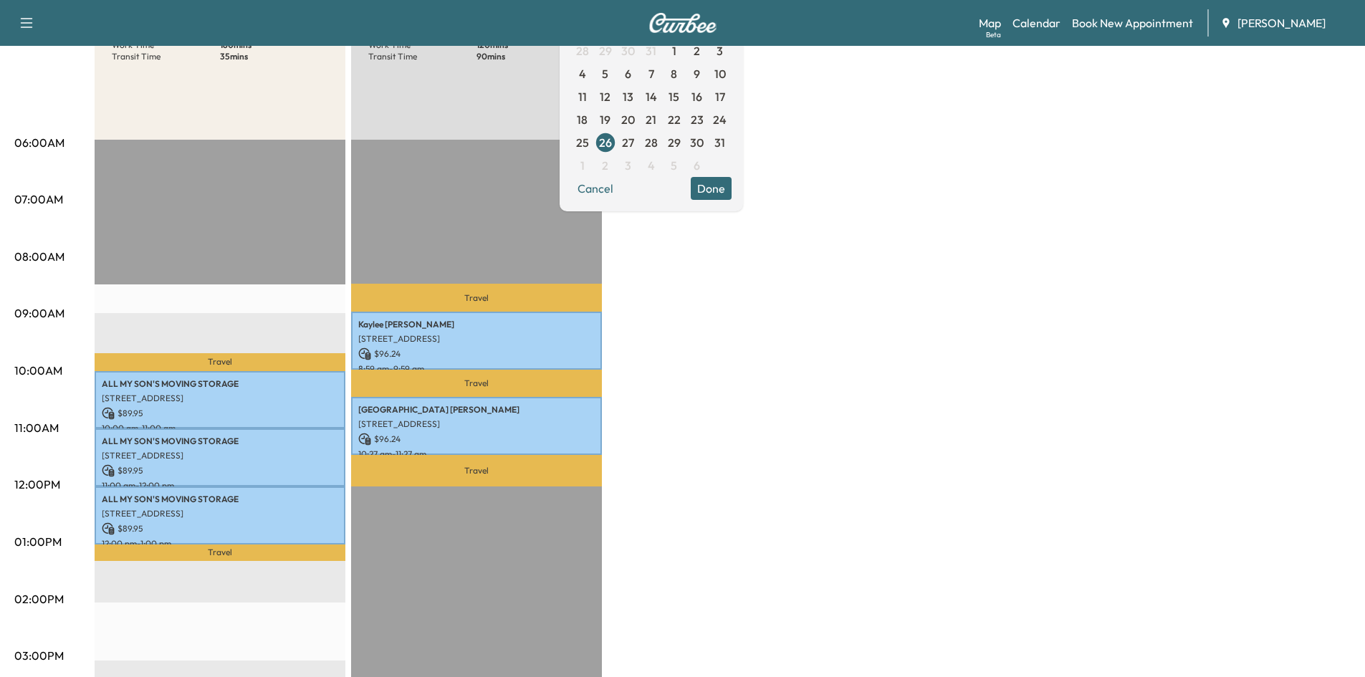
scroll to position [189, 0]
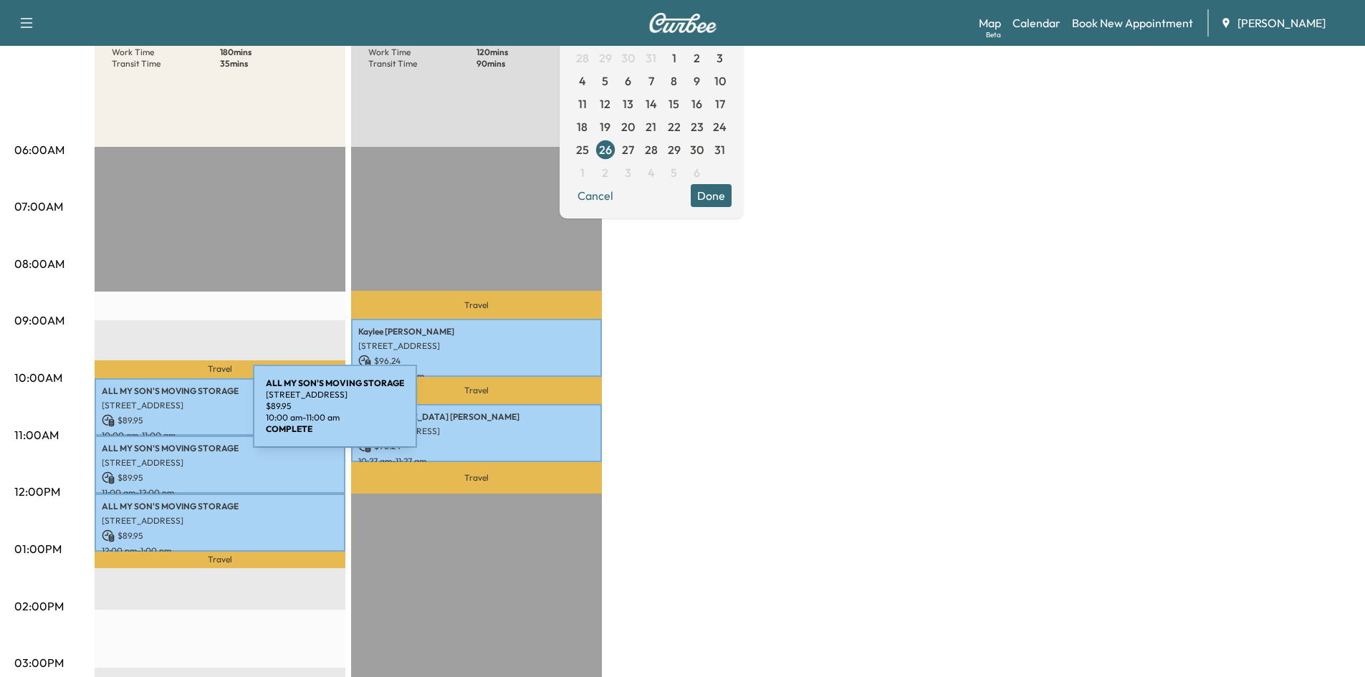
click at [145, 415] on p "$ 89.95" at bounding box center [220, 420] width 236 height 13
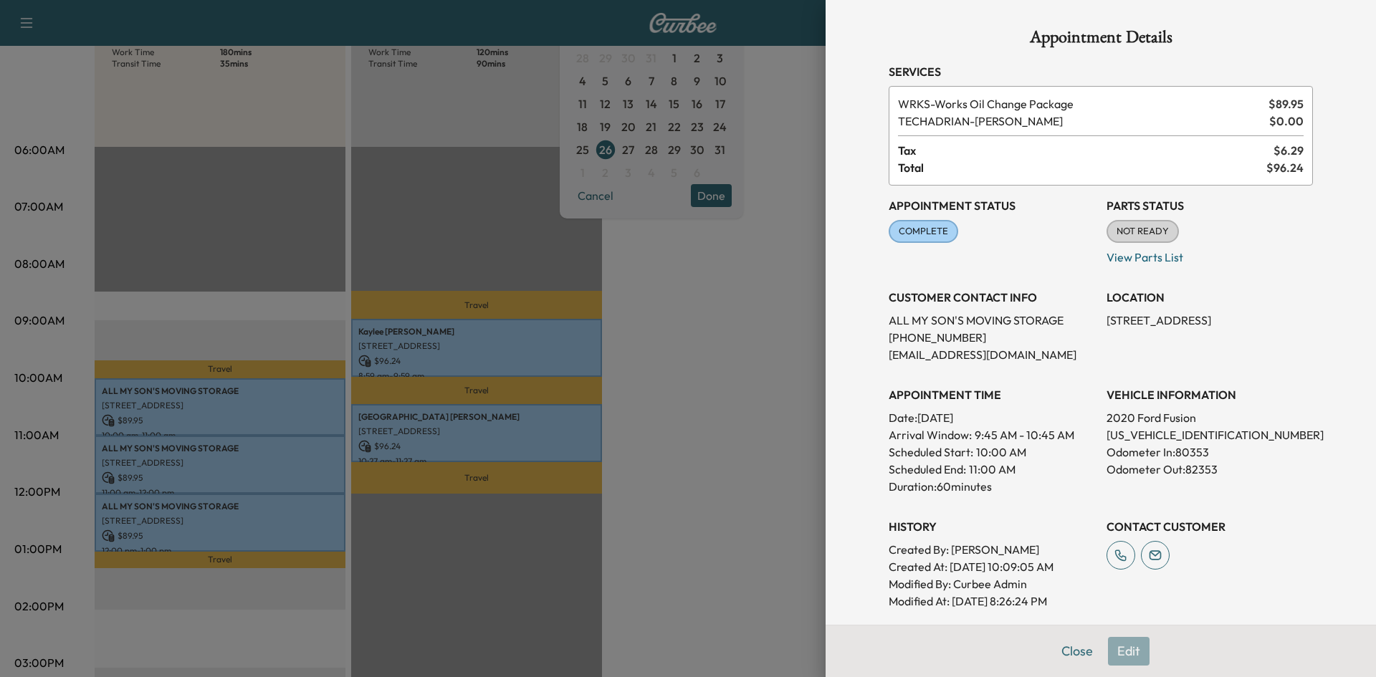
click at [1067, 651] on div "Appointment Details Services WRKS - Works Oil Change Package $ 89.95 TECHADRIAN…" at bounding box center [1100, 408] width 459 height 816
click at [1068, 651] on button "Close" at bounding box center [1077, 651] width 50 height 29
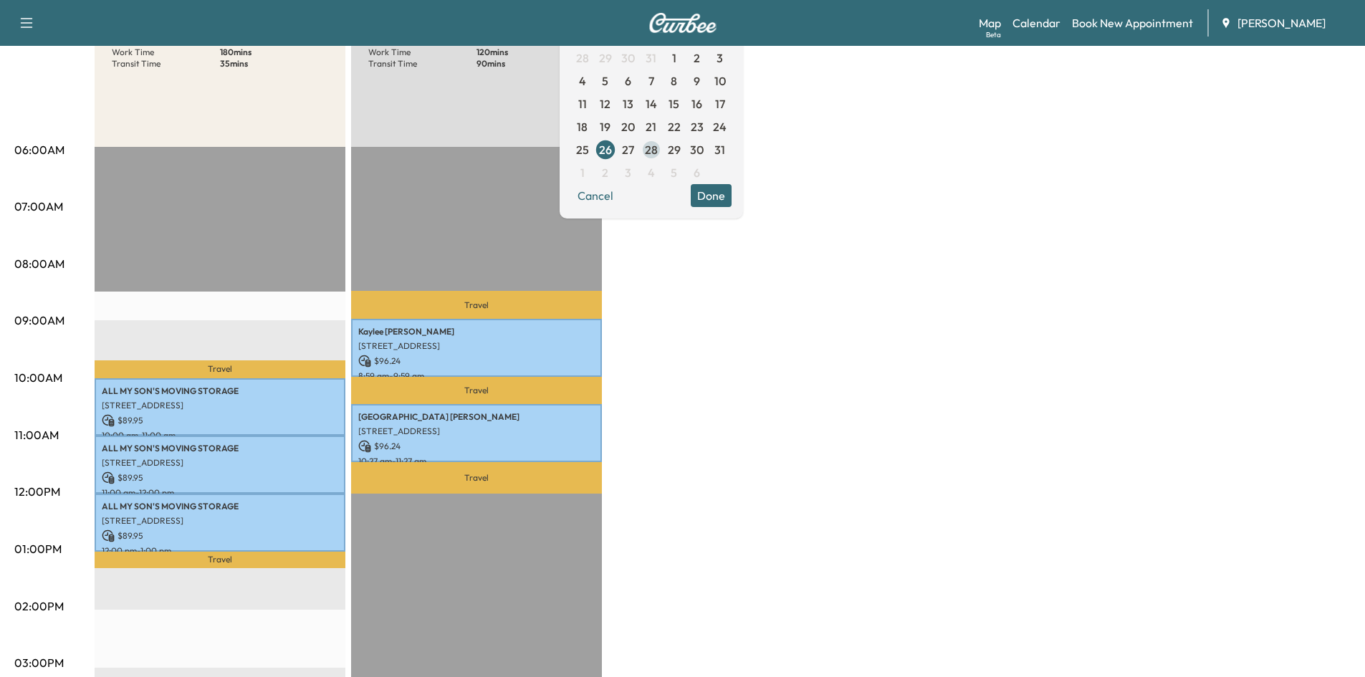
click at [658, 155] on span "28" at bounding box center [651, 149] width 13 height 17
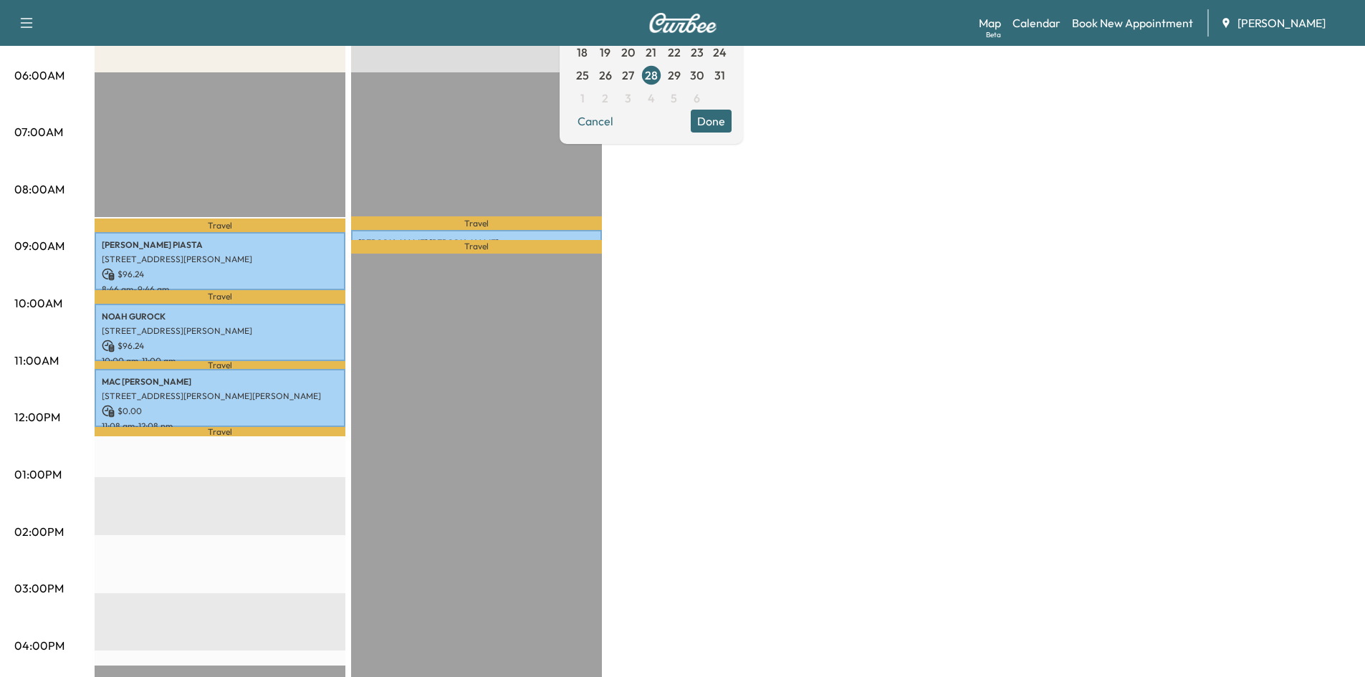
scroll to position [269, 0]
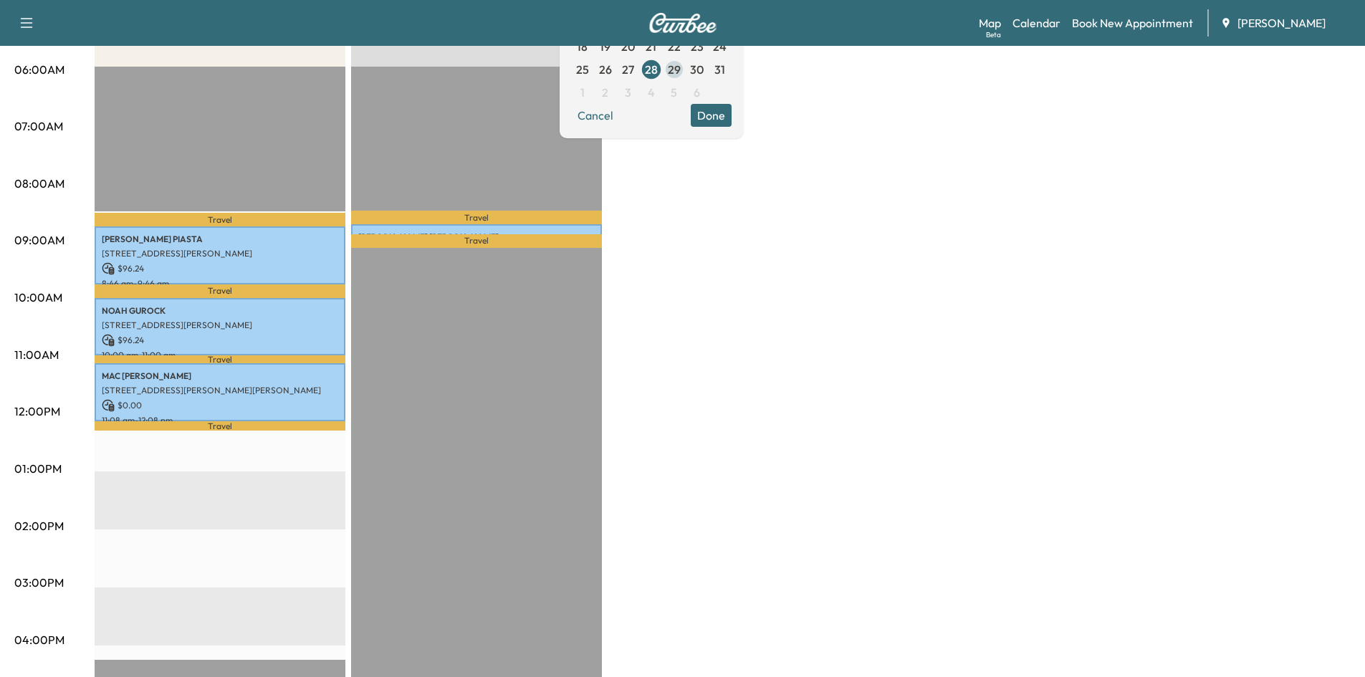
click at [681, 72] on span "29" at bounding box center [674, 69] width 13 height 17
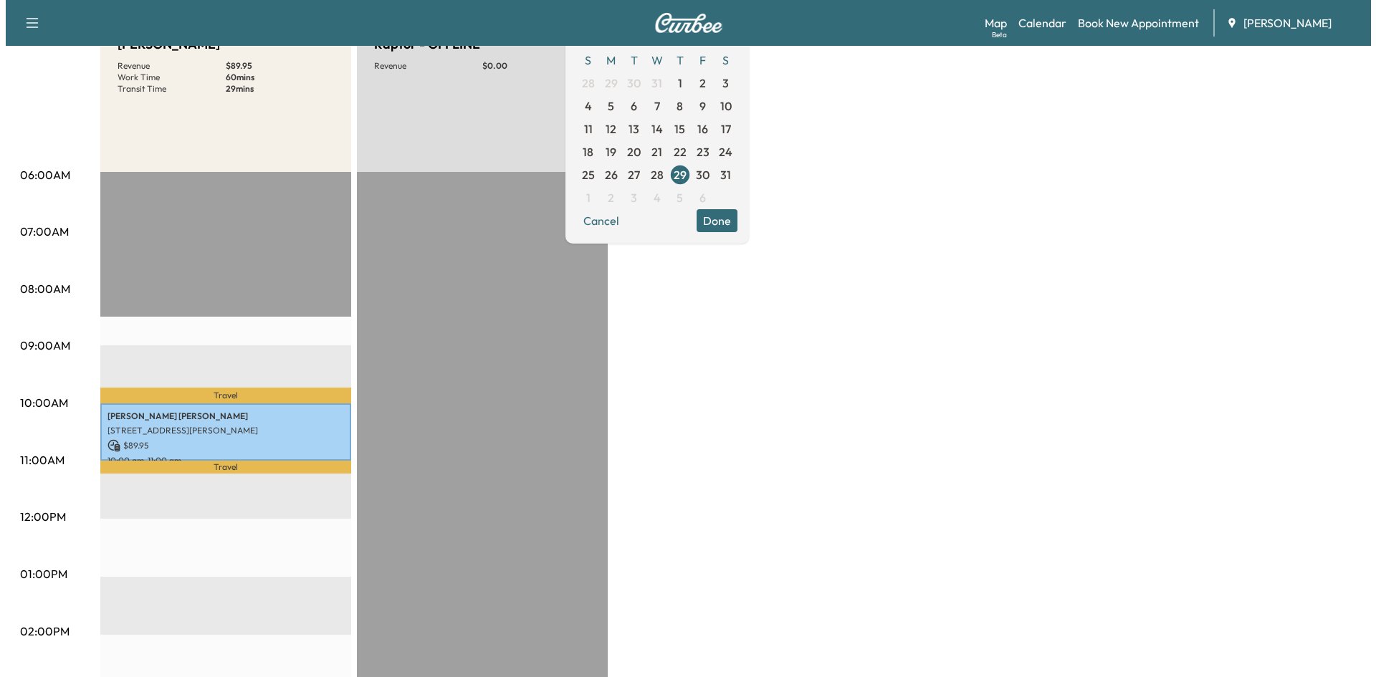
scroll to position [168, 0]
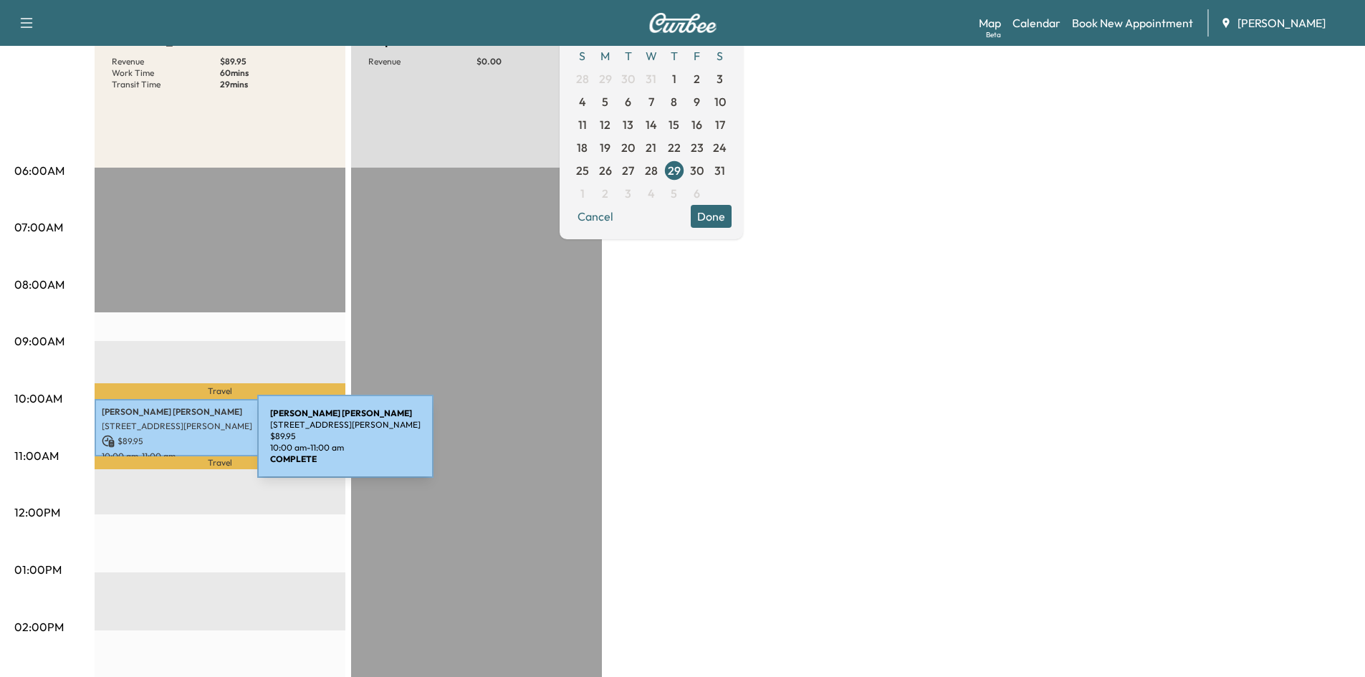
click at [150, 445] on div "[PERSON_NAME] [STREET_ADDRESS][PERSON_NAME] $ 89.95 10:00 am - 11:00 am" at bounding box center [220, 428] width 251 height 58
